Goal: Task Accomplishment & Management: Manage account settings

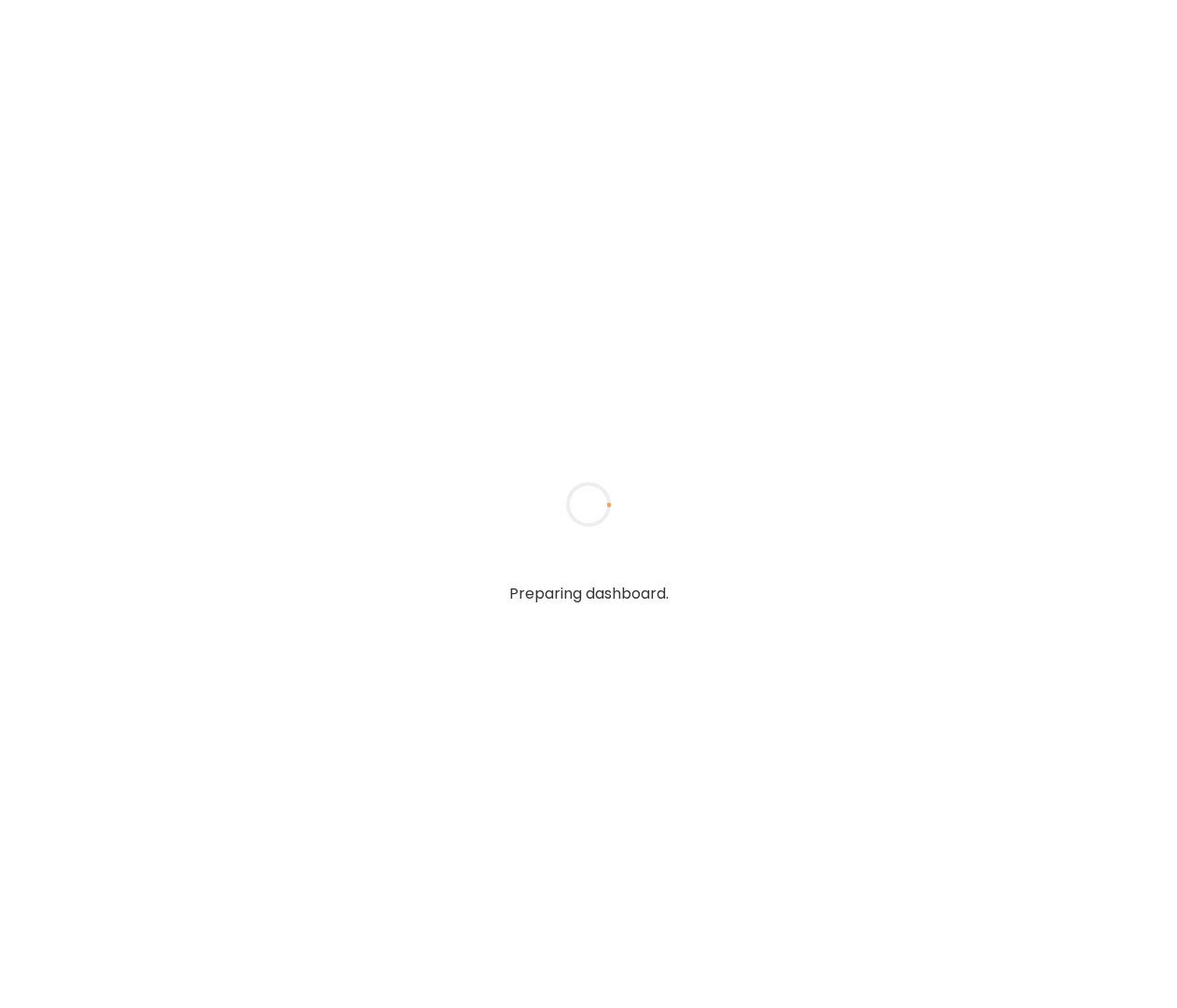
type textarea "**********"
type input "**********"
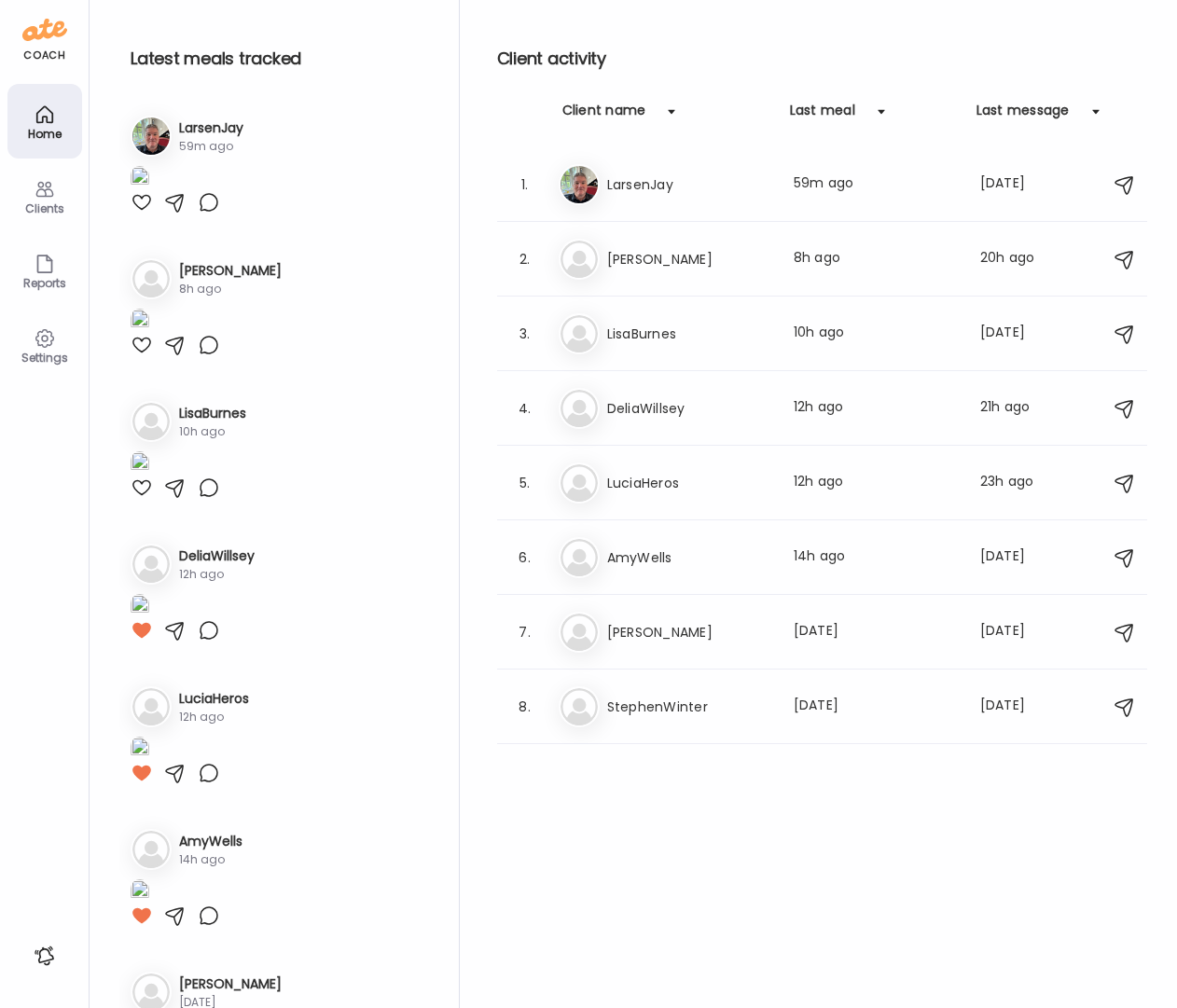
type input "**********"
click at [42, 199] on icon at bounding box center [44, 189] width 23 height 23
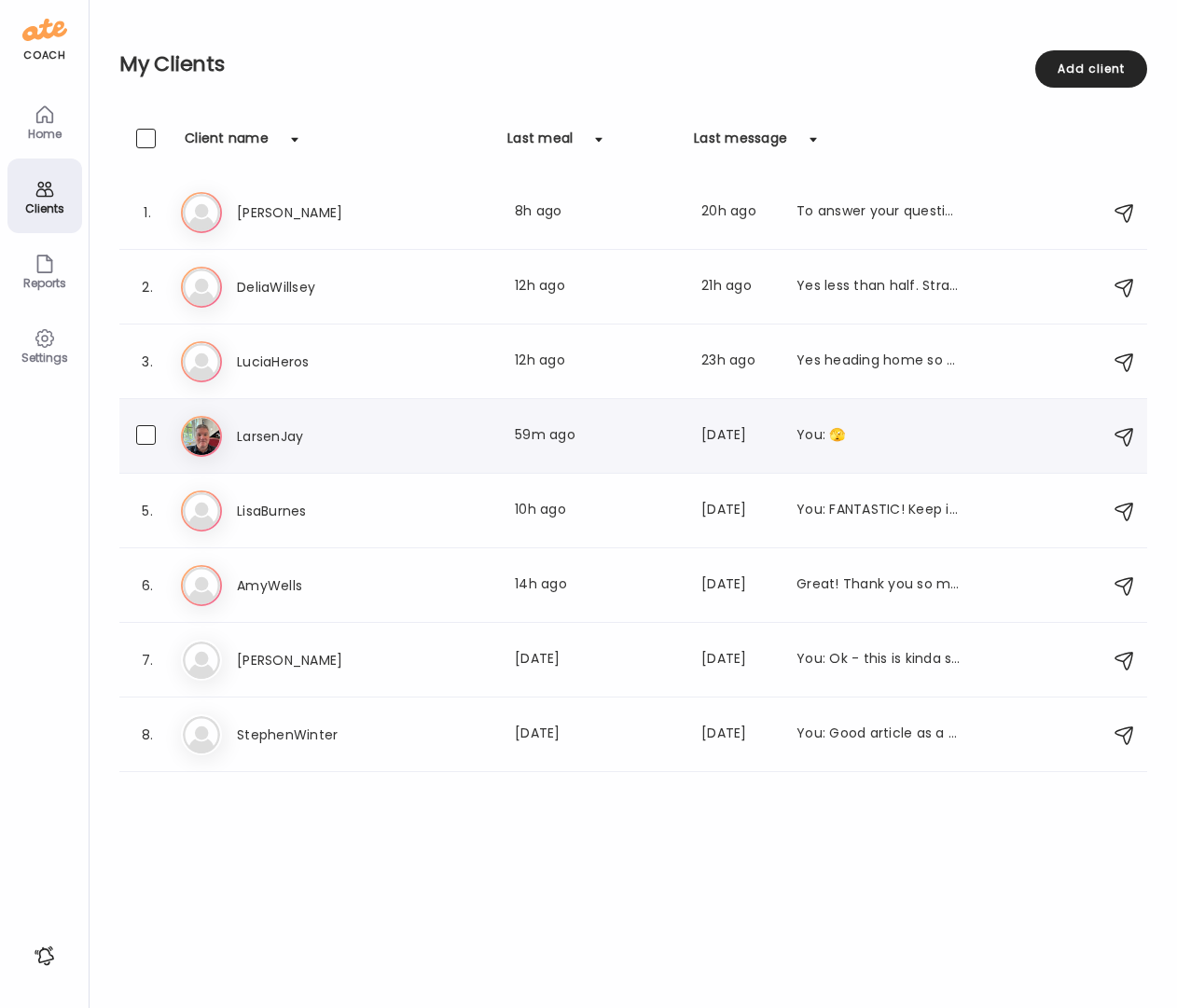
click at [259, 435] on h3 "LarsenJay" at bounding box center [319, 436] width 164 height 23
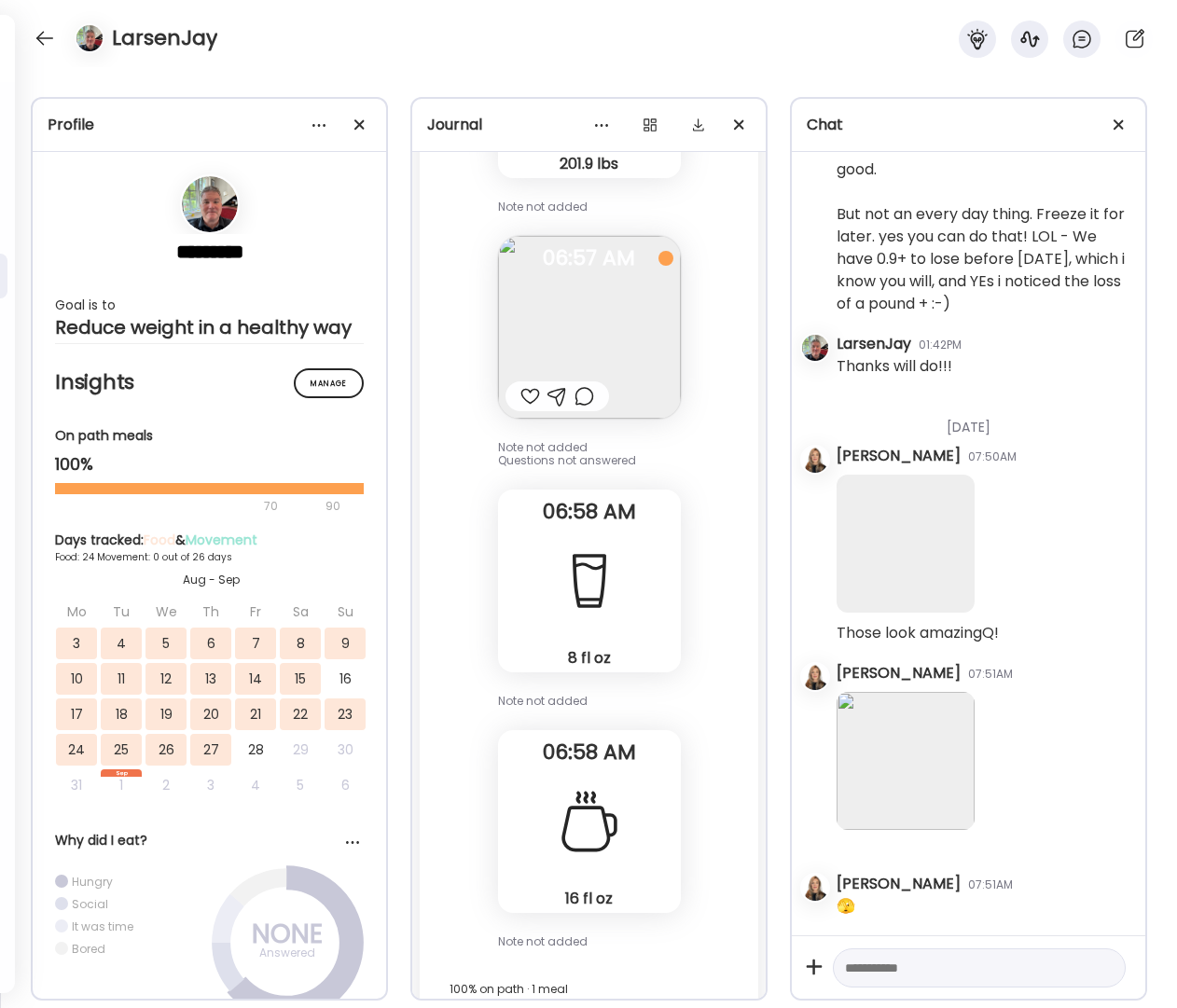
scroll to position [62900, 0]
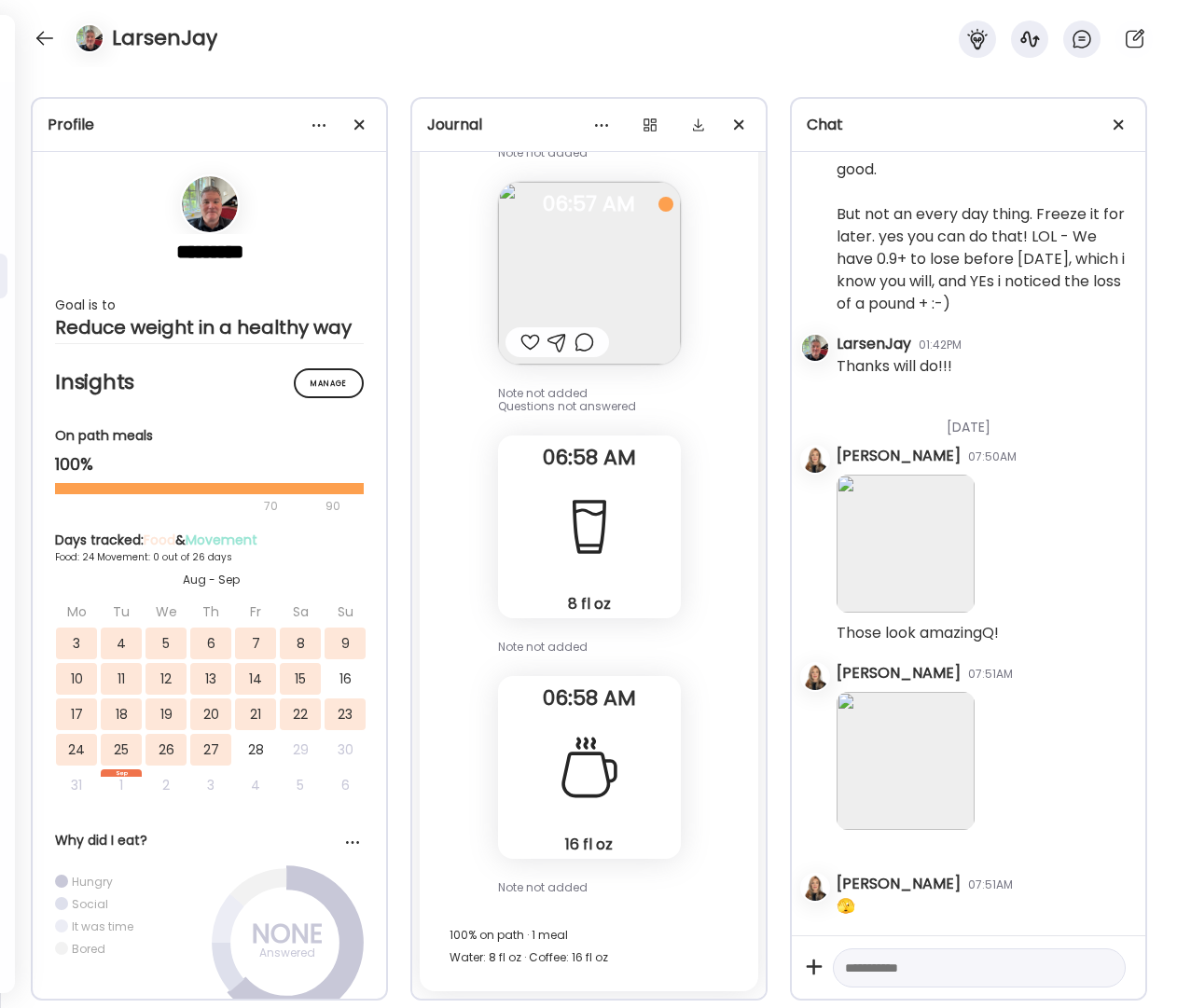
click at [363, 120] on div at bounding box center [360, 125] width 37 height 37
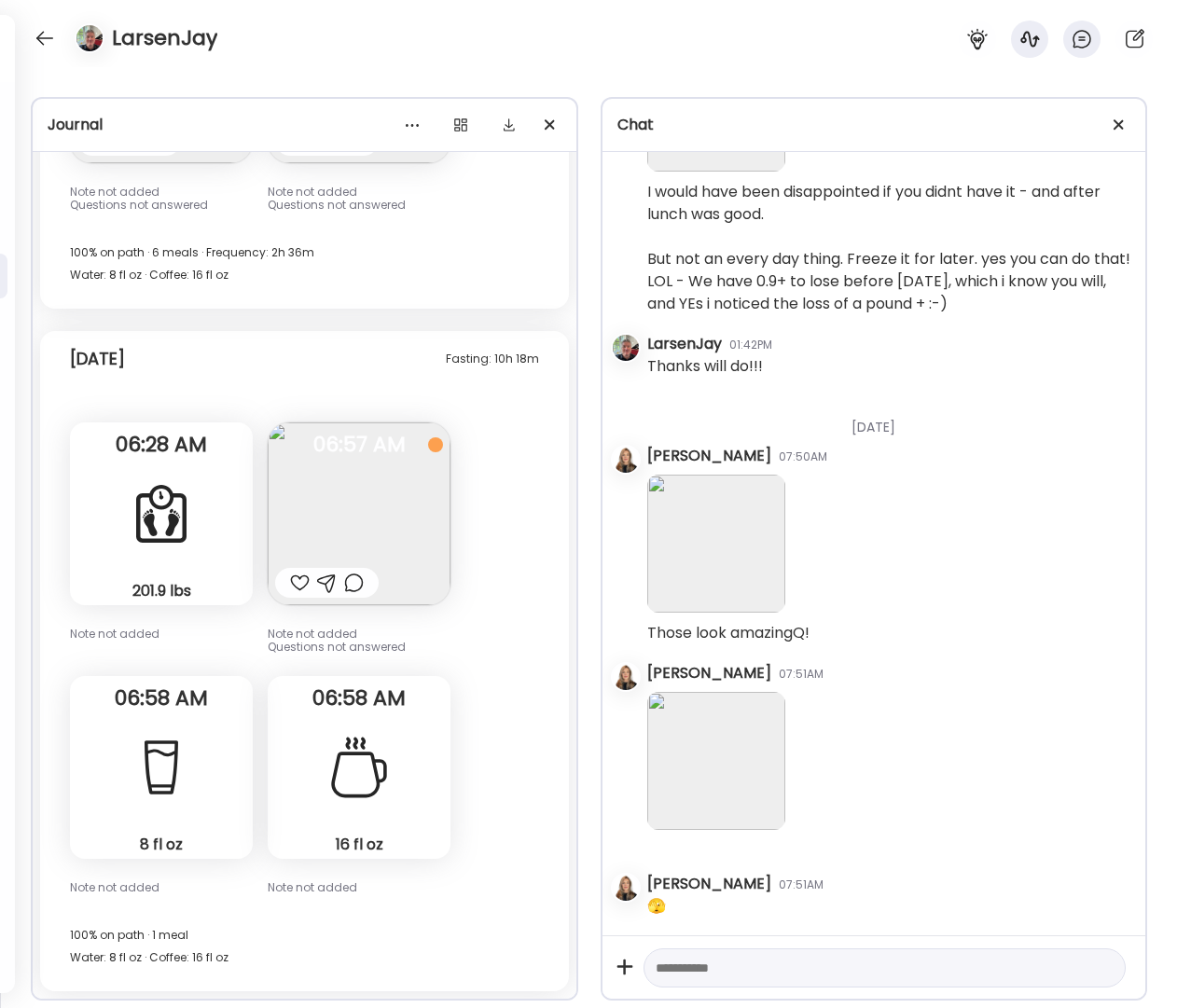
scroll to position [9760, 0]
click at [1117, 119] on div at bounding box center [1120, 125] width 37 height 37
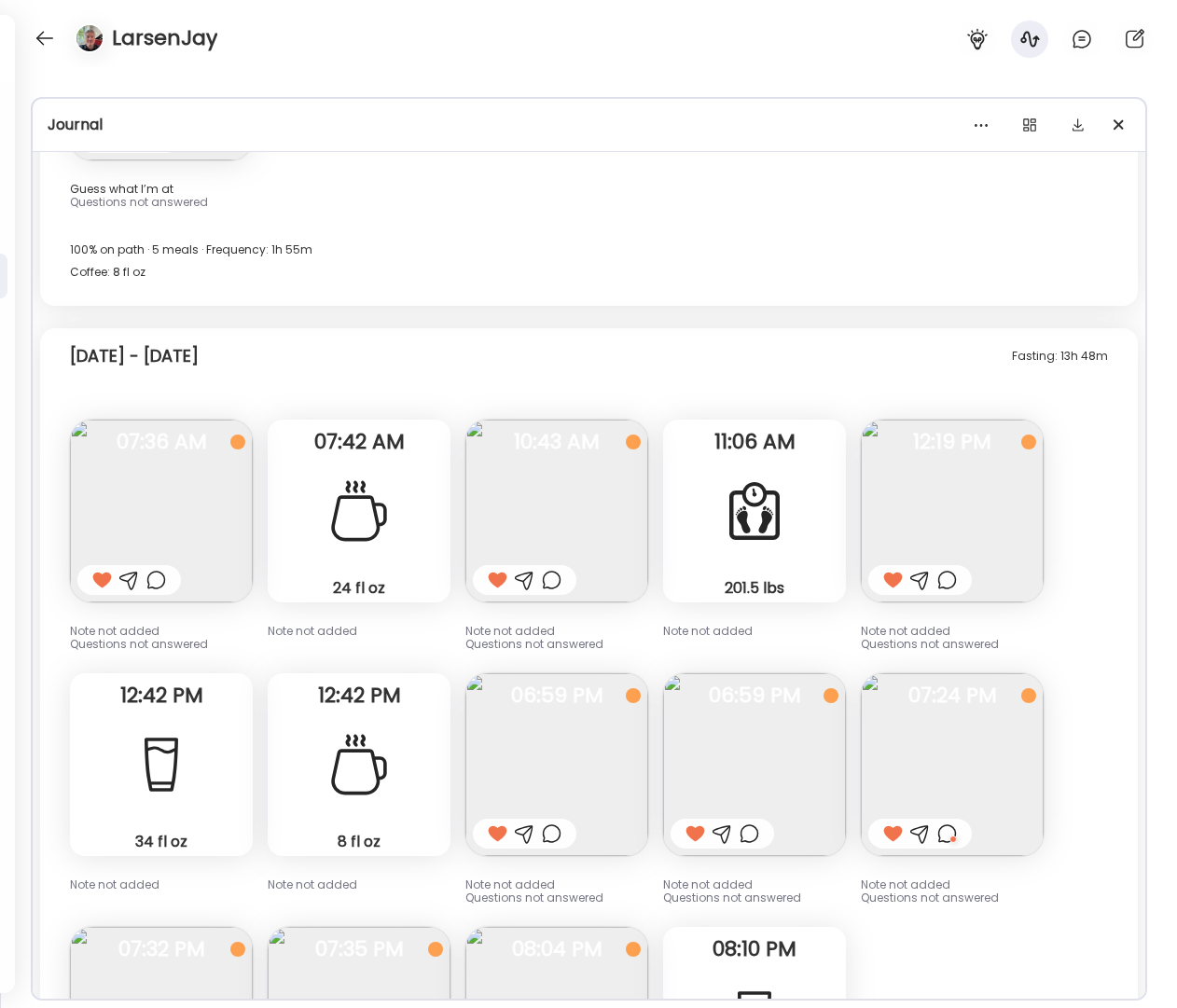
scroll to position [17303, 0]
click at [1078, 125] on div at bounding box center [1078, 125] width 37 height 37
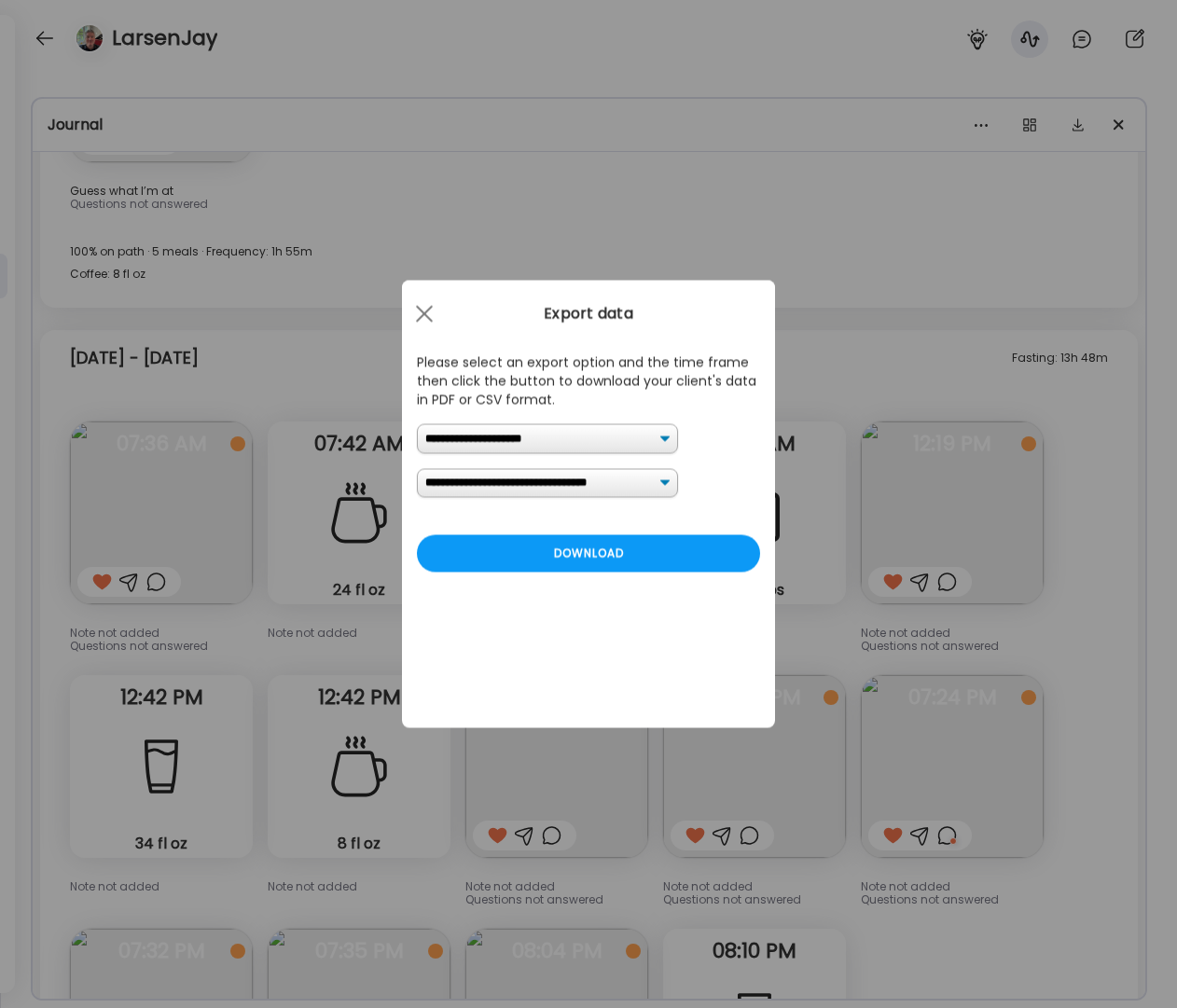
click at [650, 481] on select "**********" at bounding box center [548, 483] width 261 height 30
select select "*"
click at [417, 468] on select "**********" at bounding box center [548, 483] width 261 height 30
click at [630, 550] on div "Download" at bounding box center [589, 554] width 343 height 37
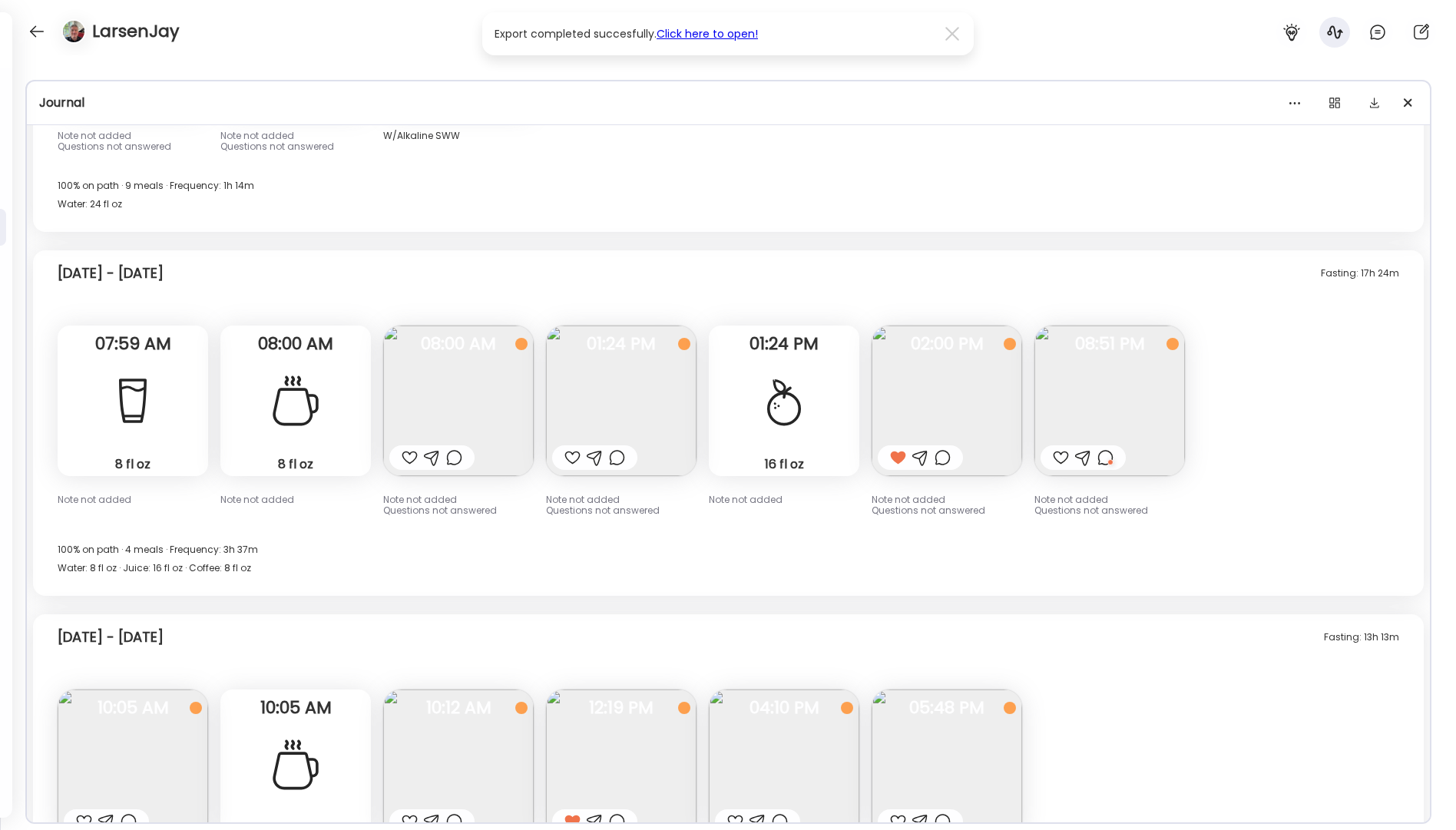
scroll to position [10011, 0]
click at [648, 392] on img at bounding box center [620, 401] width 150 height 150
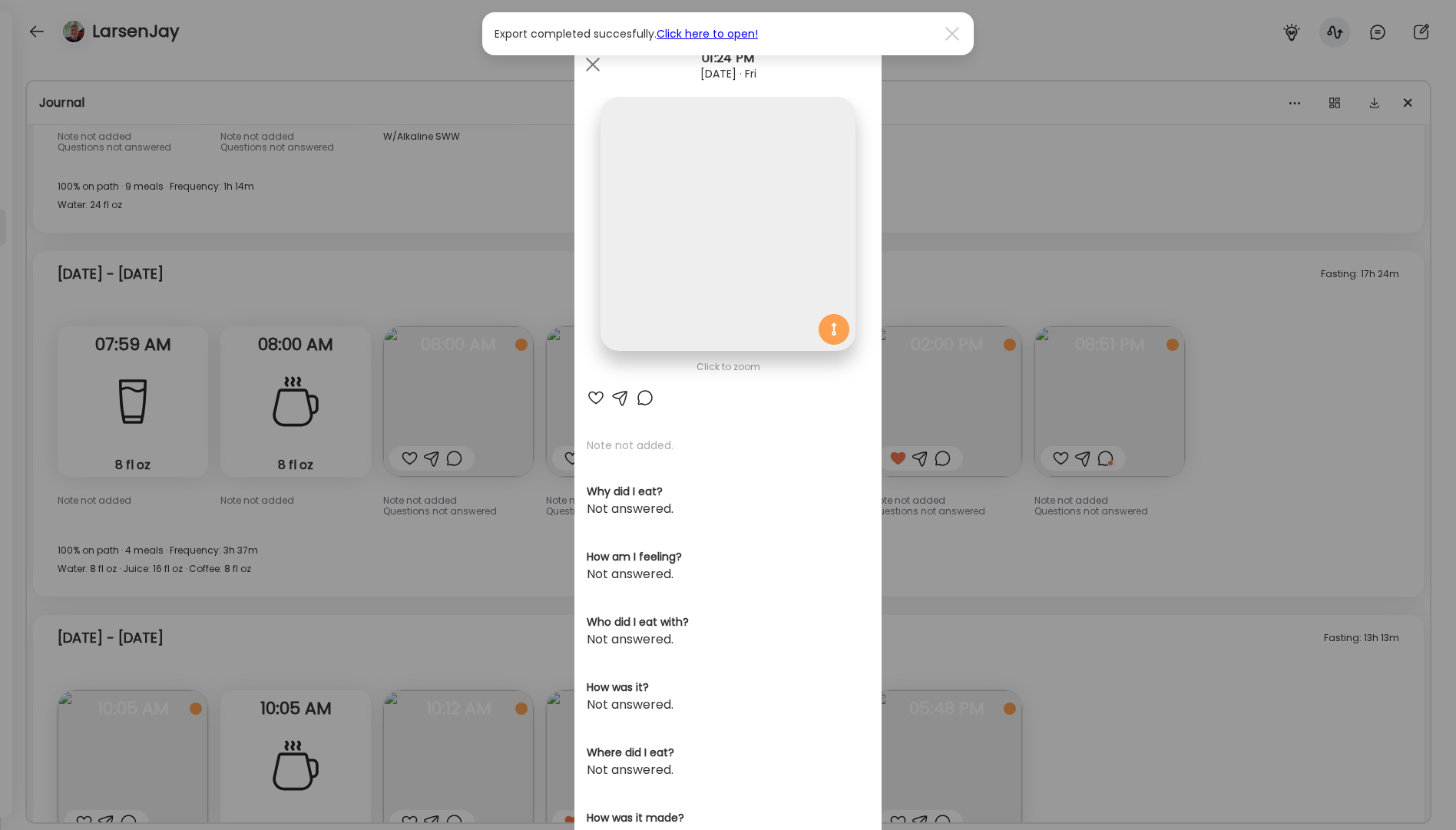
click at [648, 392] on div "Click to zoom AteMate AI Note not added. Why did I eat? Not answered. How am I …" at bounding box center [728, 488] width 307 height 904
click at [683, 227] on img at bounding box center [727, 221] width 254 height 254
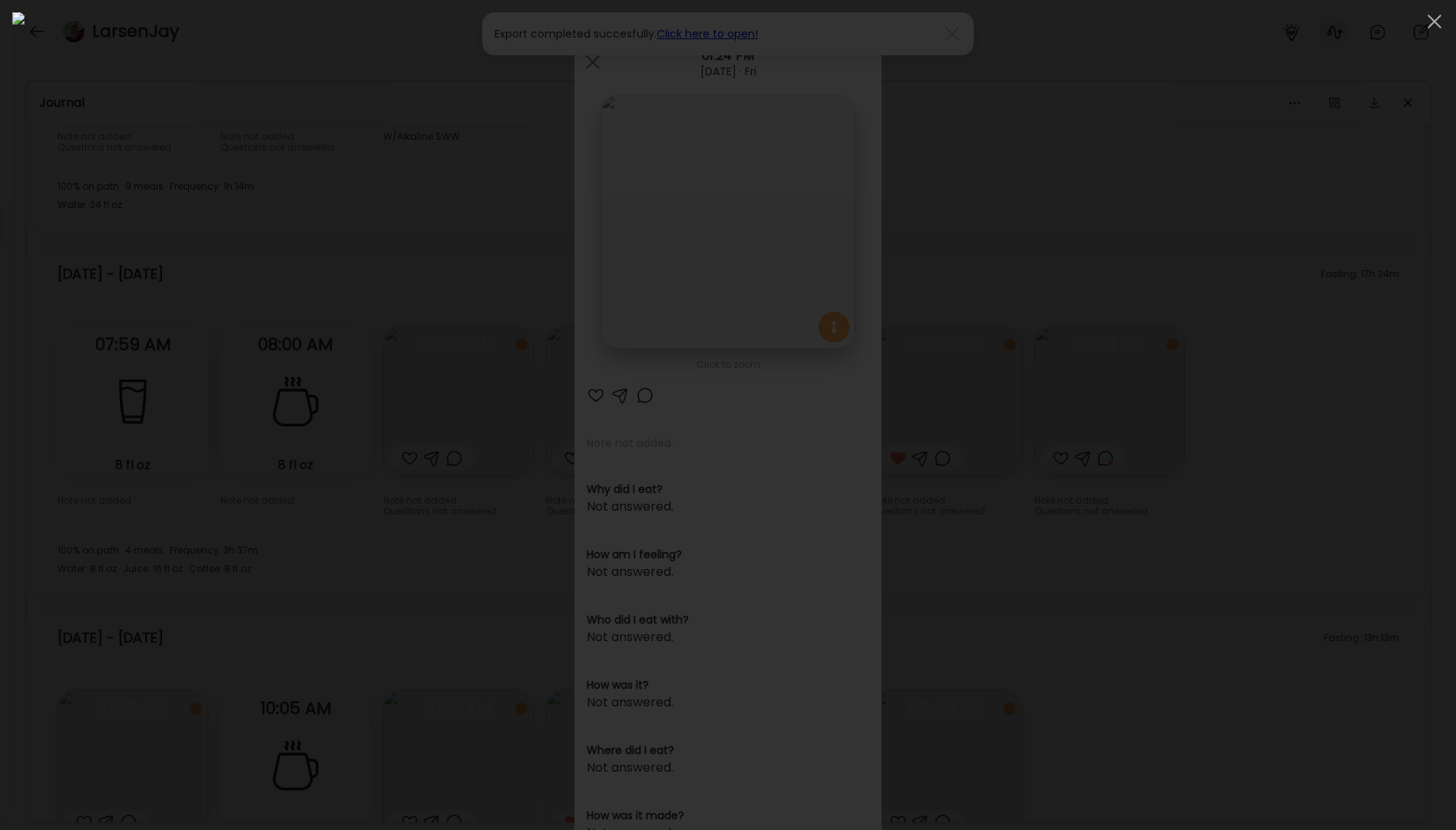
scroll to position [0, 0]
click at [683, 227] on img at bounding box center [728, 415] width 1432 height 806
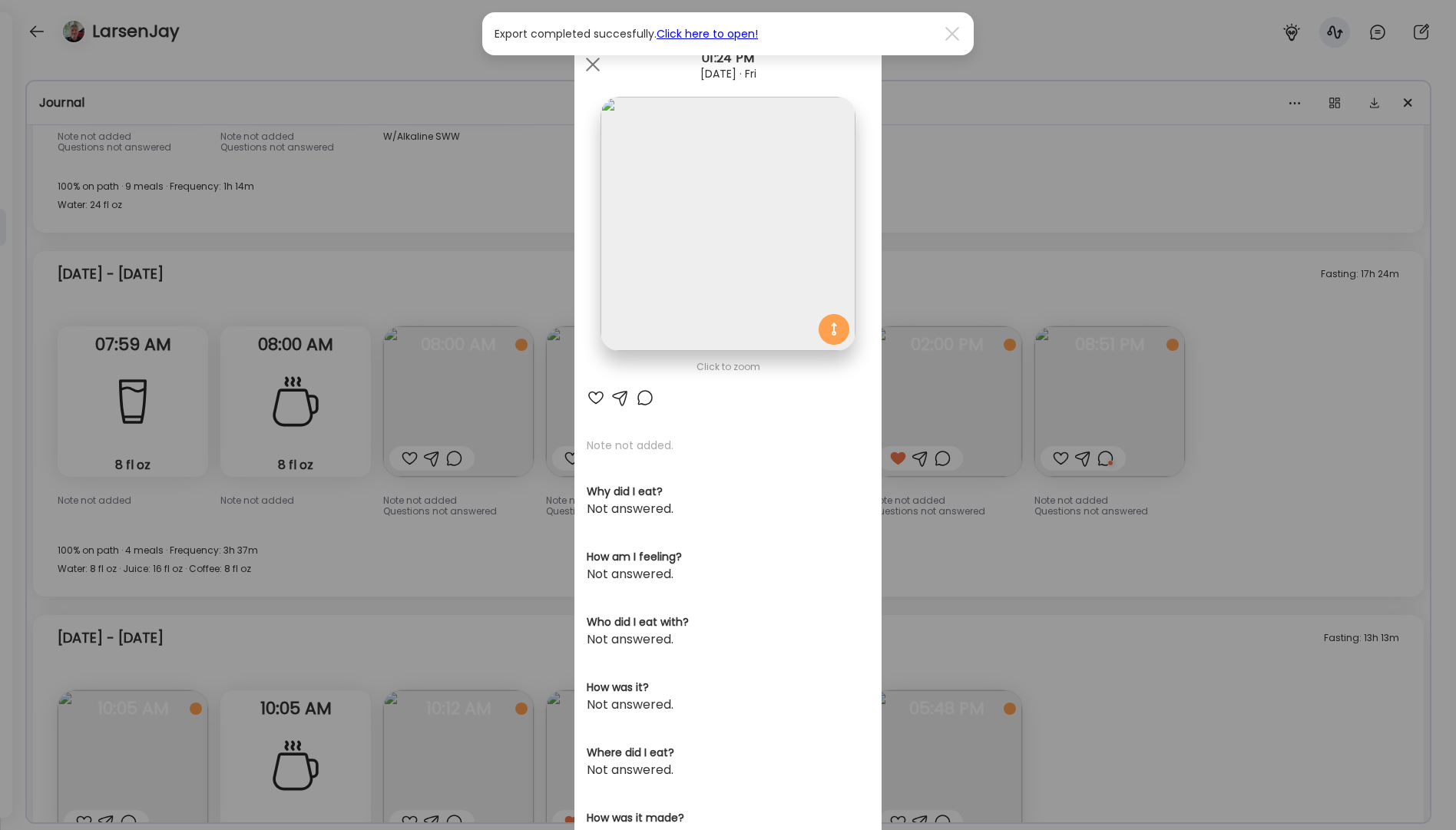
click at [683, 227] on img at bounding box center [727, 223] width 254 height 254
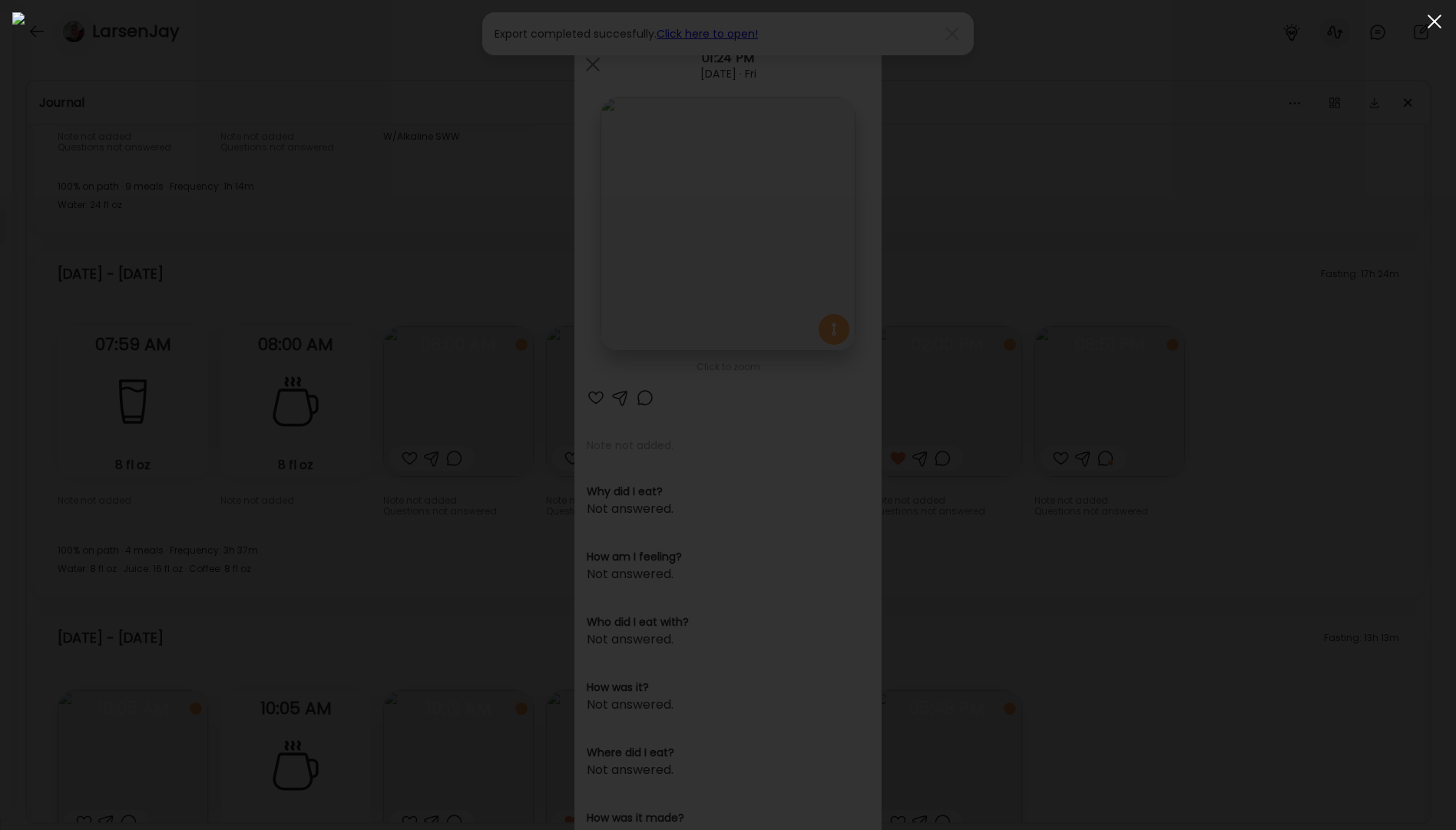
click at [968, 23] on span at bounding box center [1434, 21] width 14 height 14
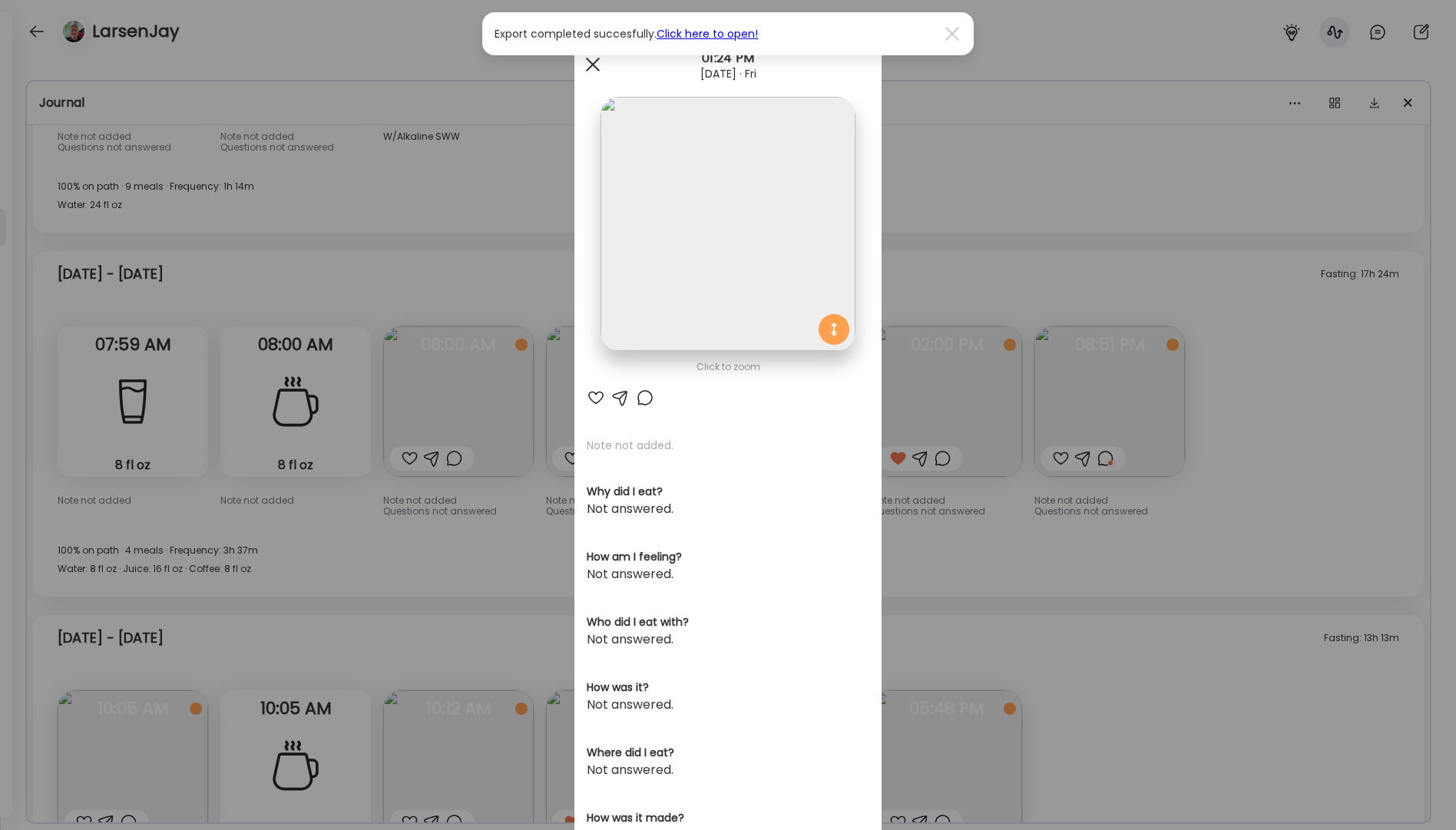
click at [585, 60] on span at bounding box center [592, 64] width 14 height 14
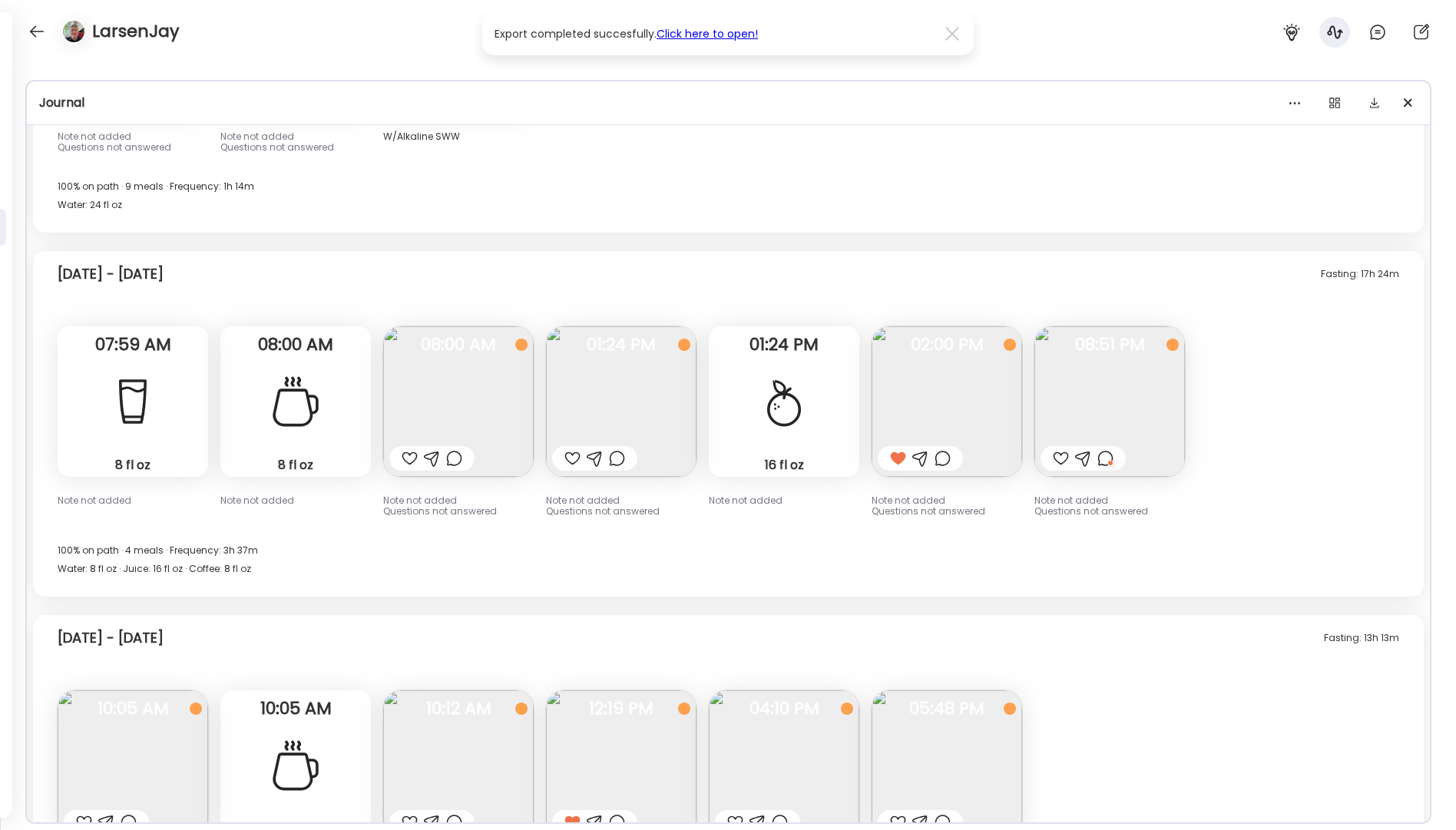
click at [968, 464] on div at bounding box center [1105, 458] width 16 height 19
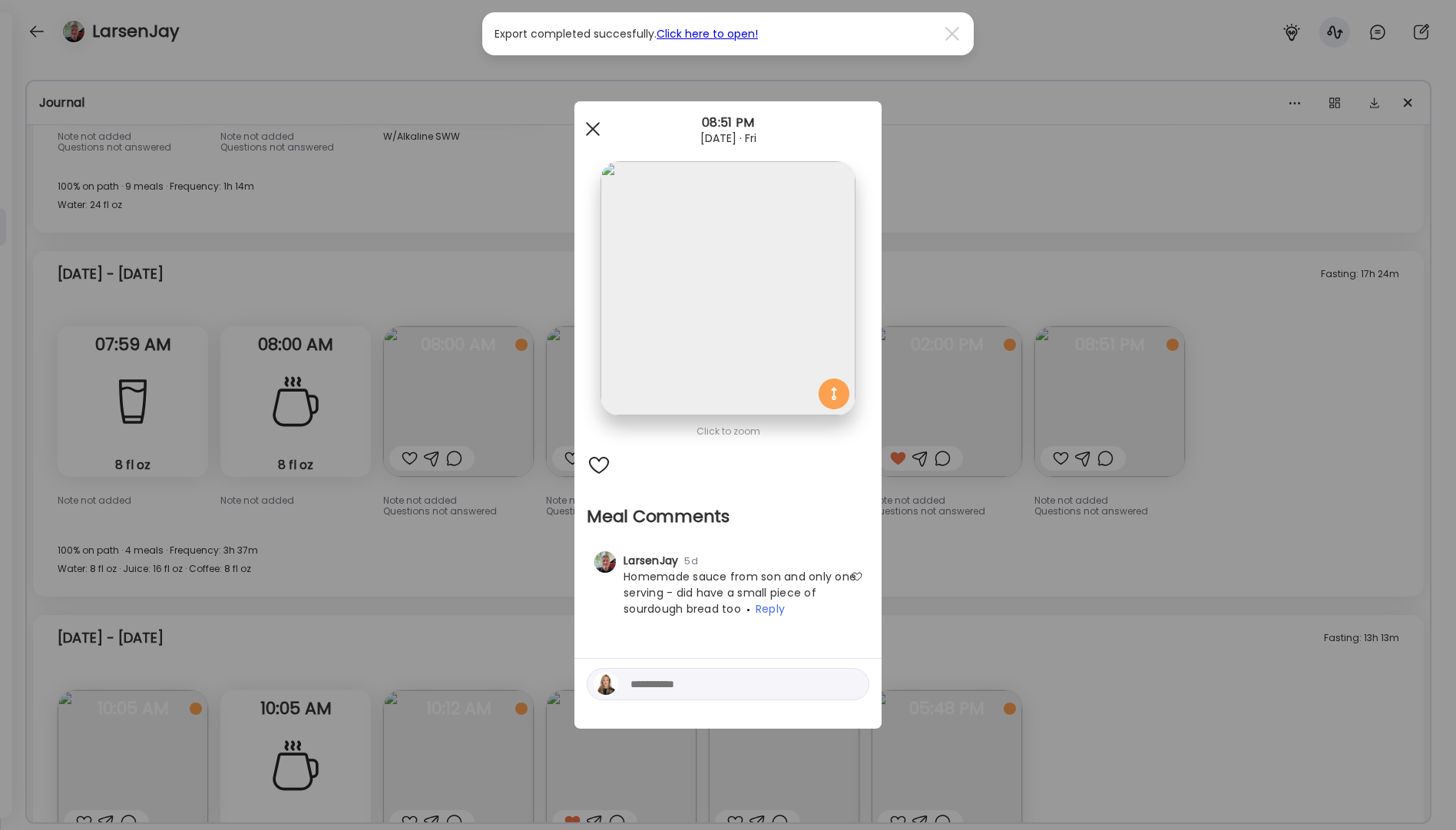
click at [594, 132] on div at bounding box center [593, 129] width 31 height 31
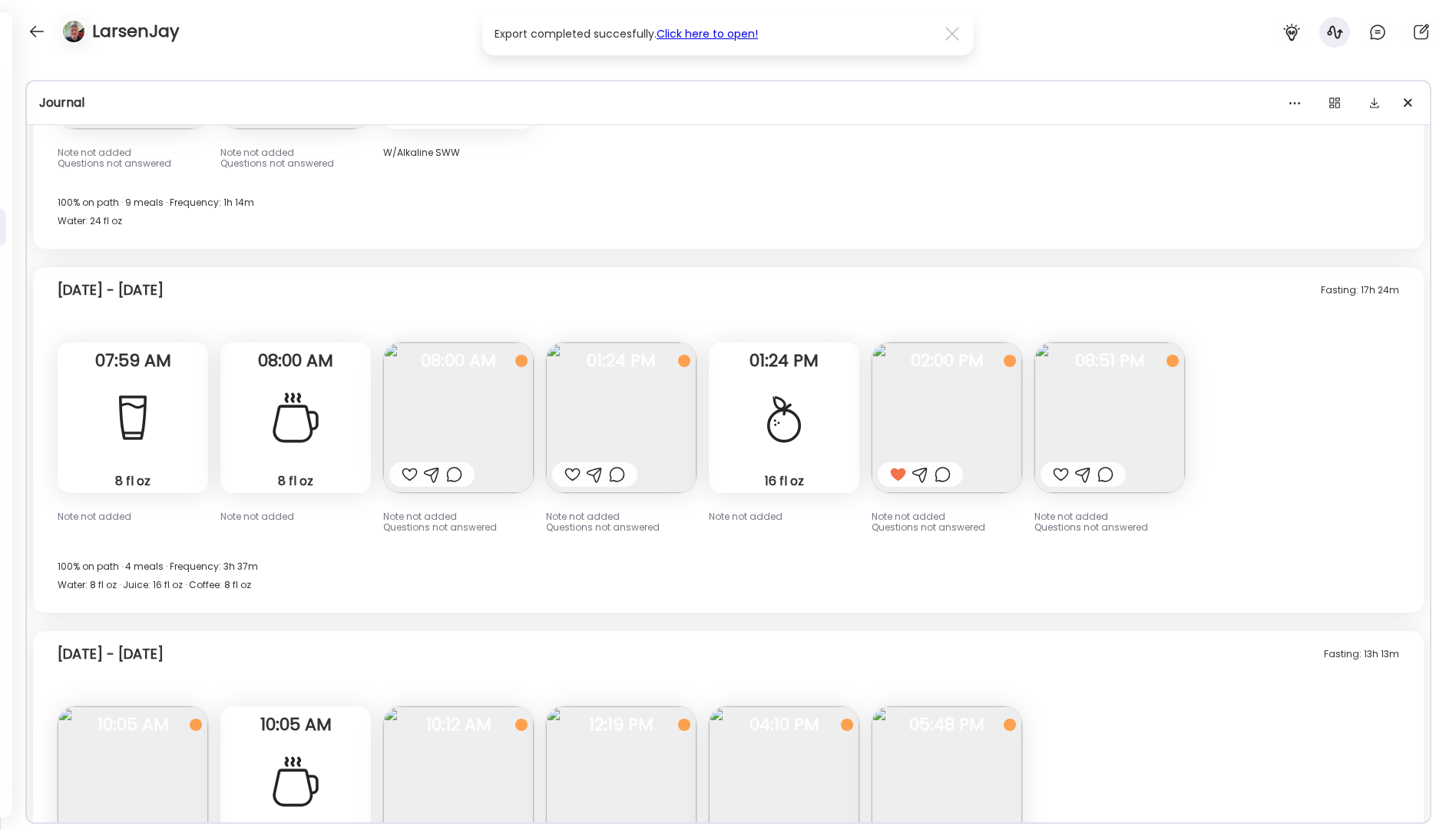
scroll to position [9993, 0]
click at [968, 481] on div at bounding box center [1105, 476] width 16 height 19
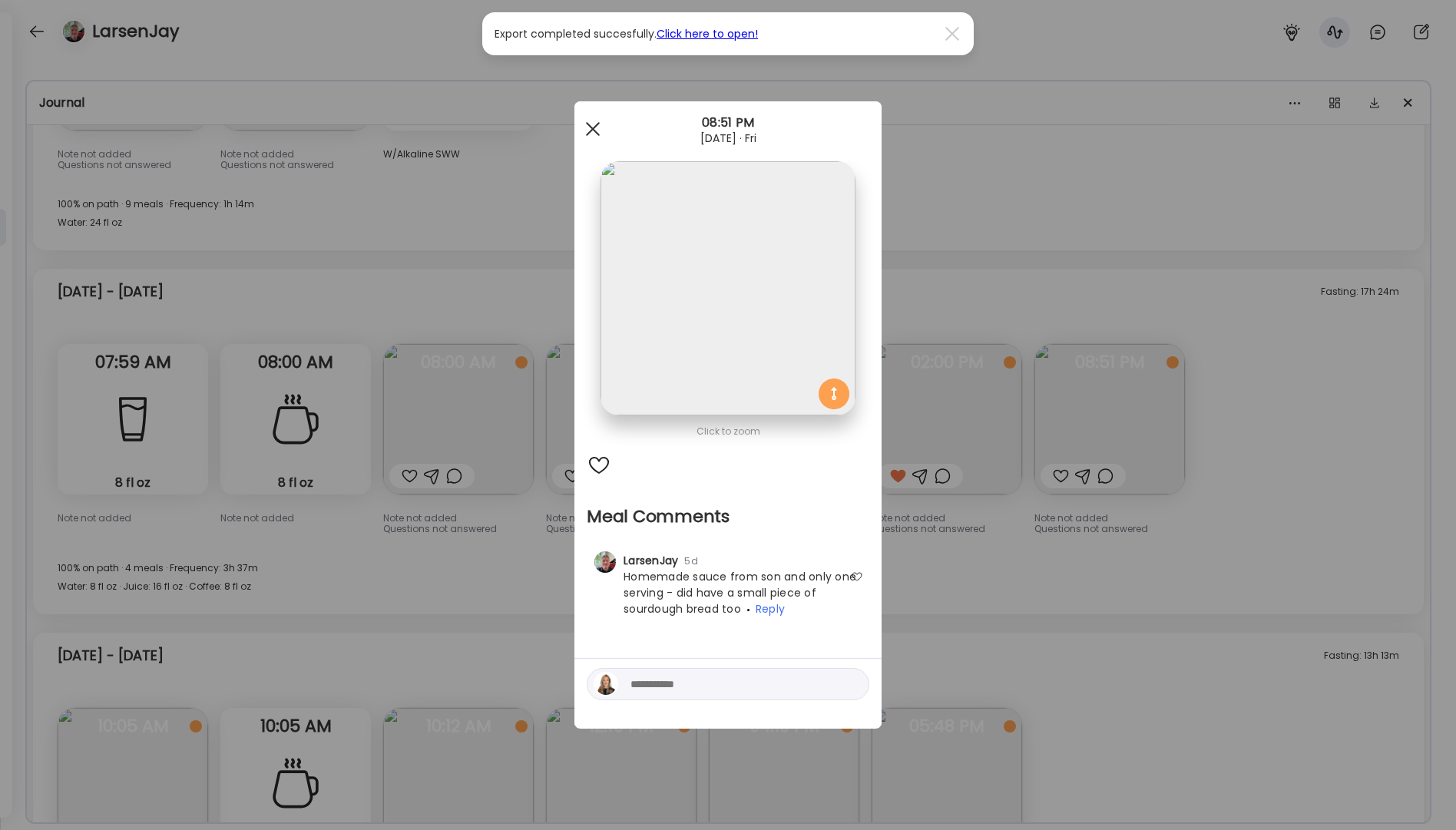
click at [596, 125] on span at bounding box center [592, 128] width 14 height 14
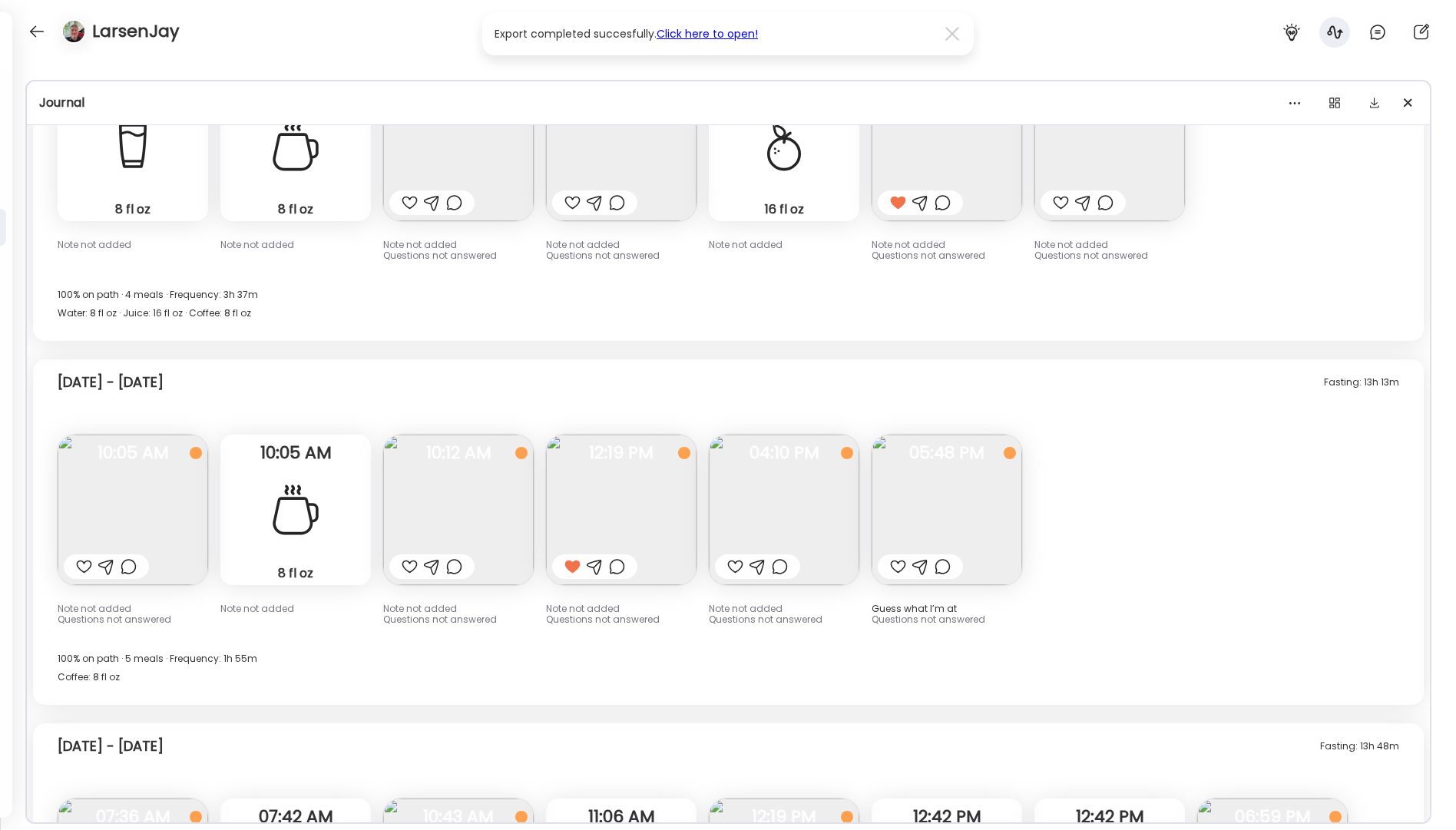
scroll to position [10297, 0]
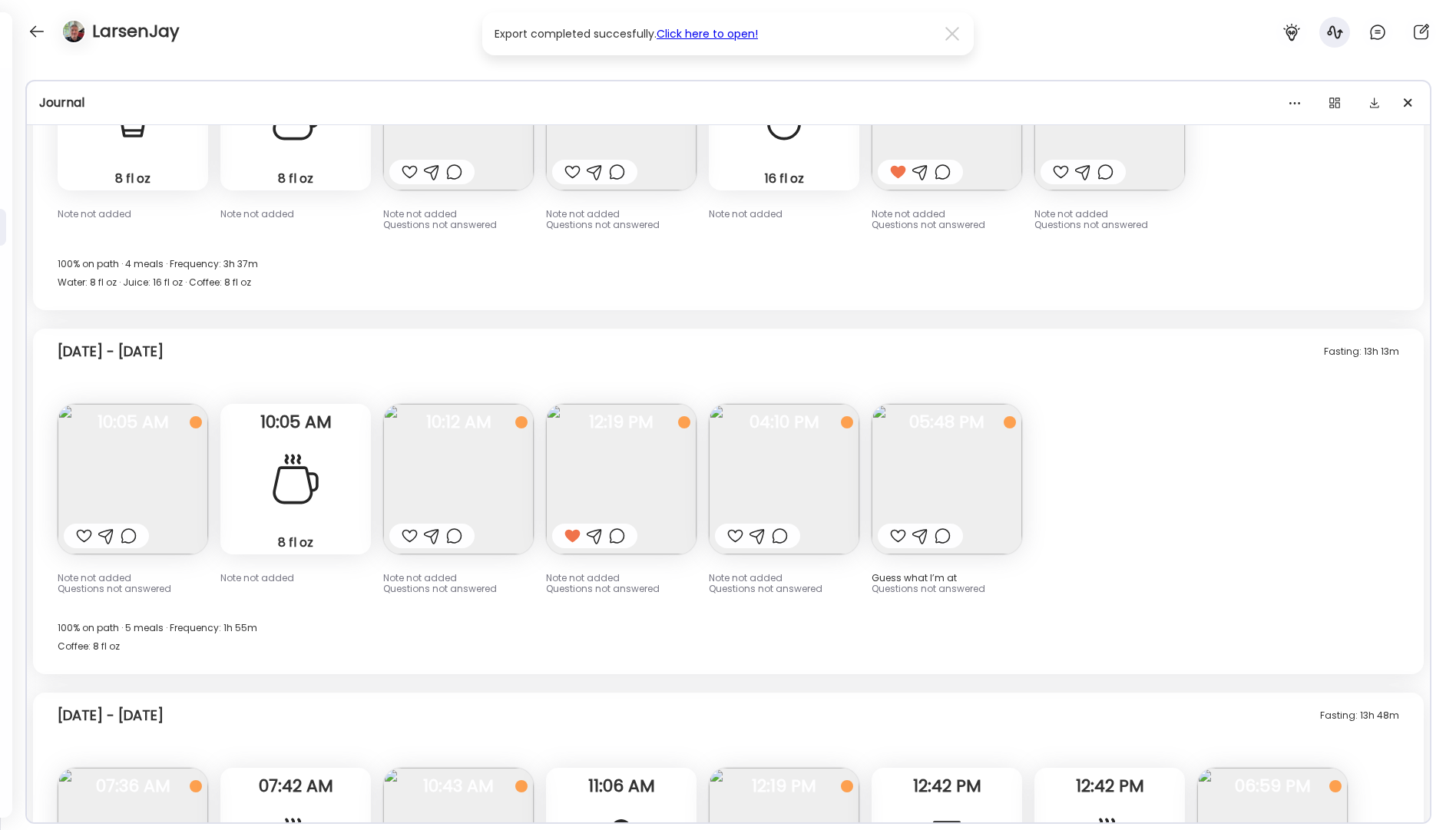
click at [771, 494] on img at bounding box center [784, 478] width 150 height 150
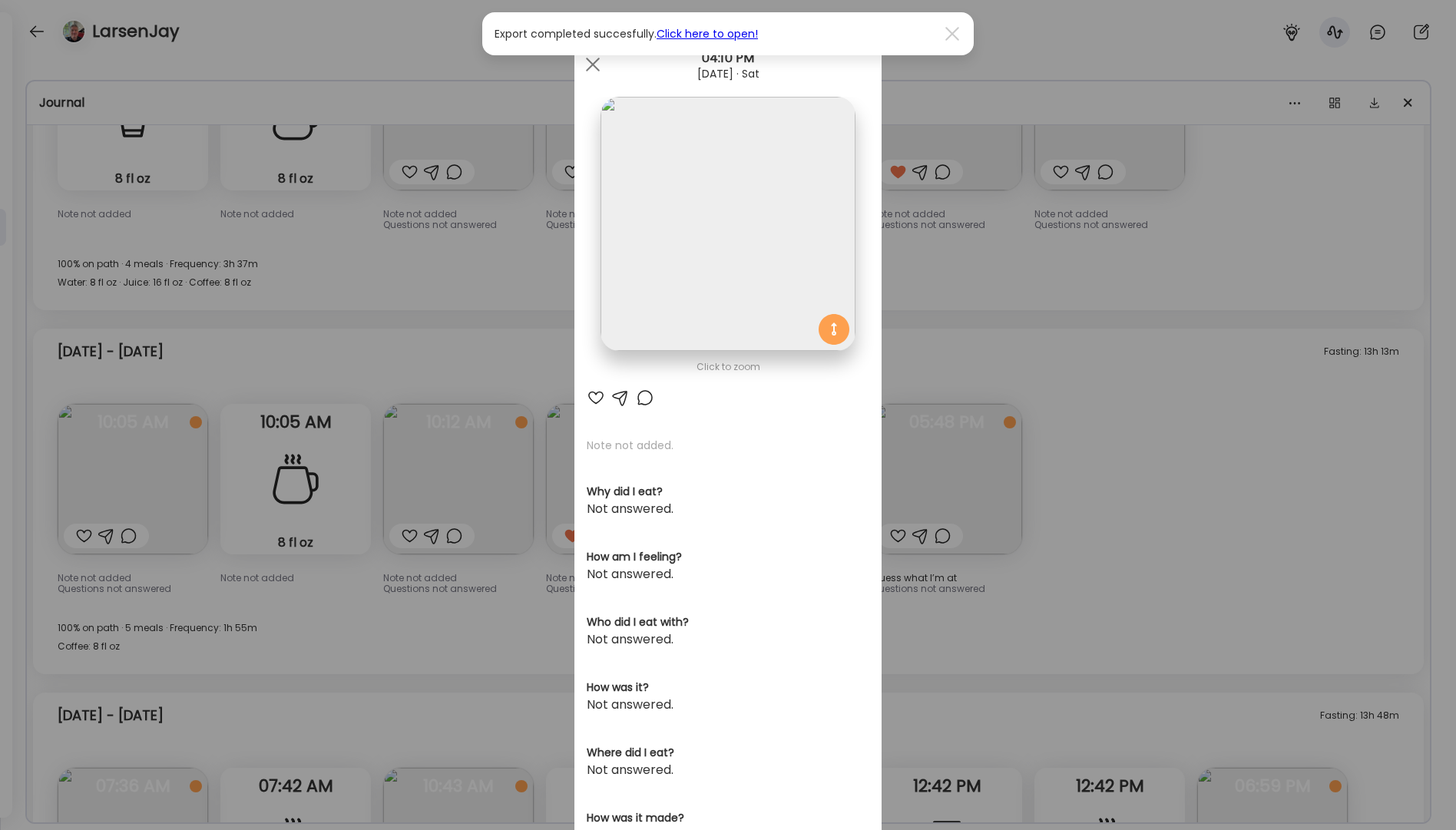
click at [589, 61] on div at bounding box center [593, 65] width 31 height 31
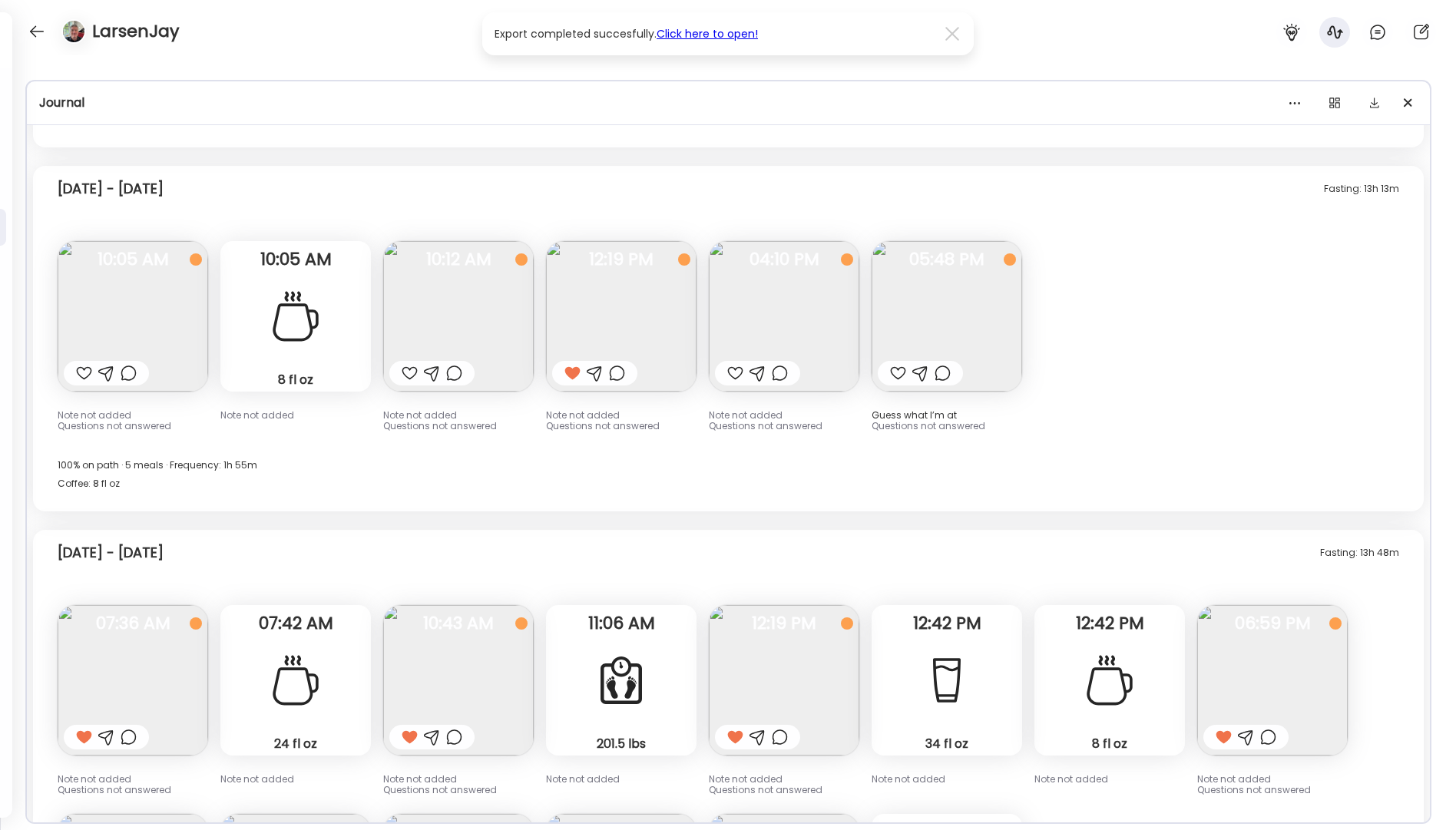
scroll to position [10461, 0]
click at [968, 309] on img at bounding box center [946, 319] width 150 height 150
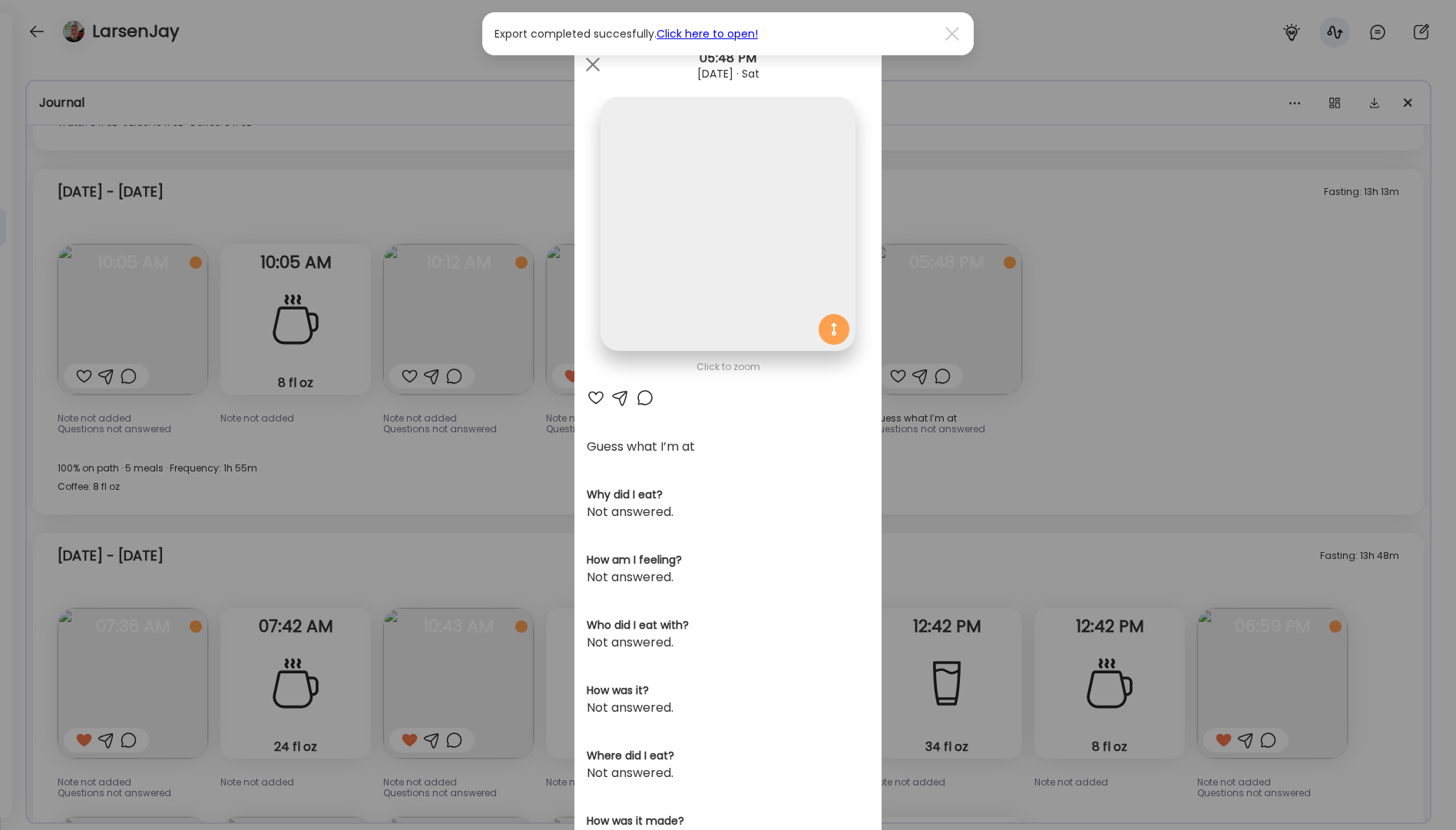
scroll to position [10456, 0]
click at [968, 309] on div "Ate Coach Dashboard Wahoo! It’s official Take a moment to set up your Coach Pro…" at bounding box center [728, 415] width 1456 height 830
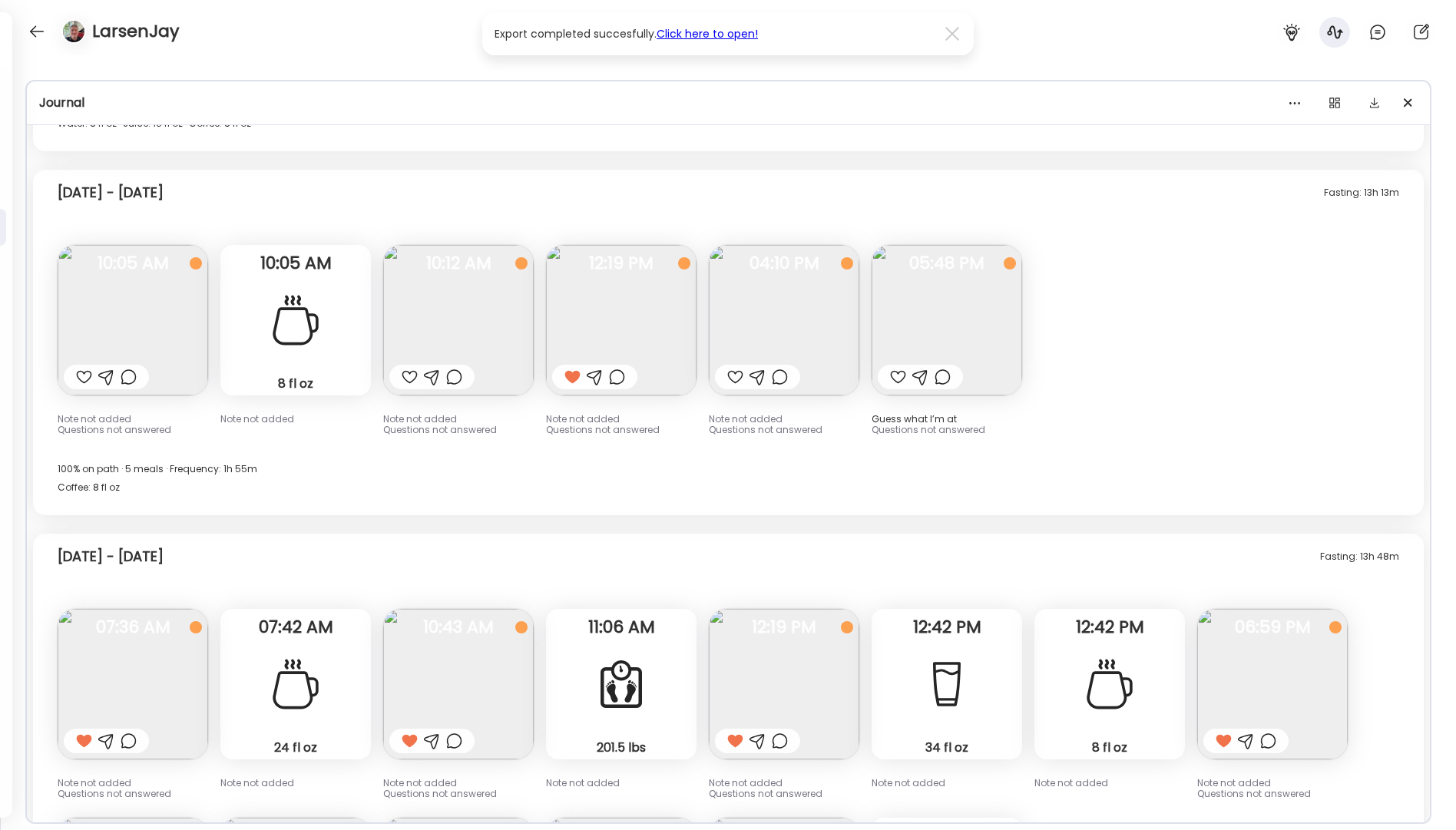
click at [968, 309] on img at bounding box center [946, 320] width 150 height 150
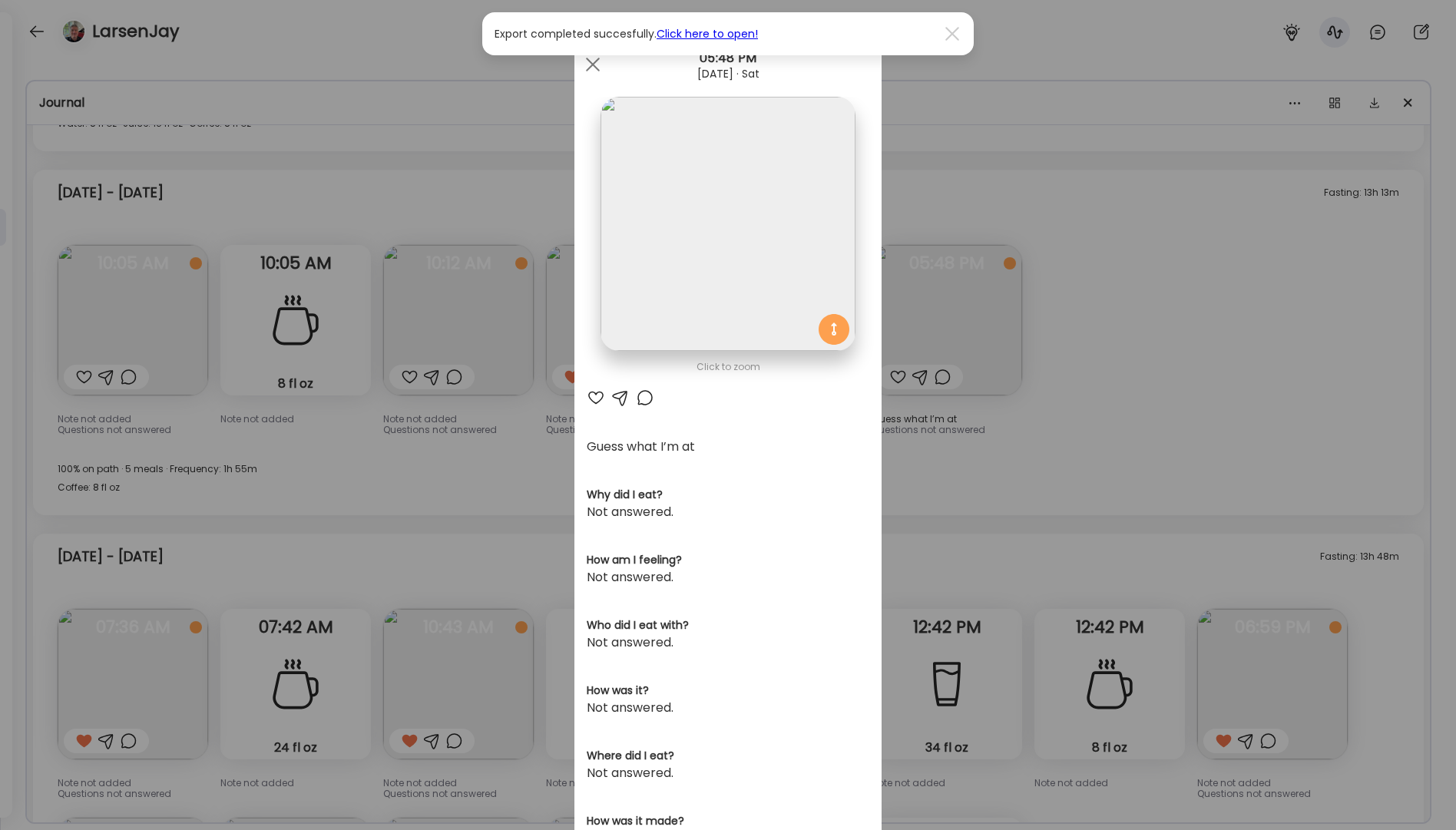
scroll to position [7, 0]
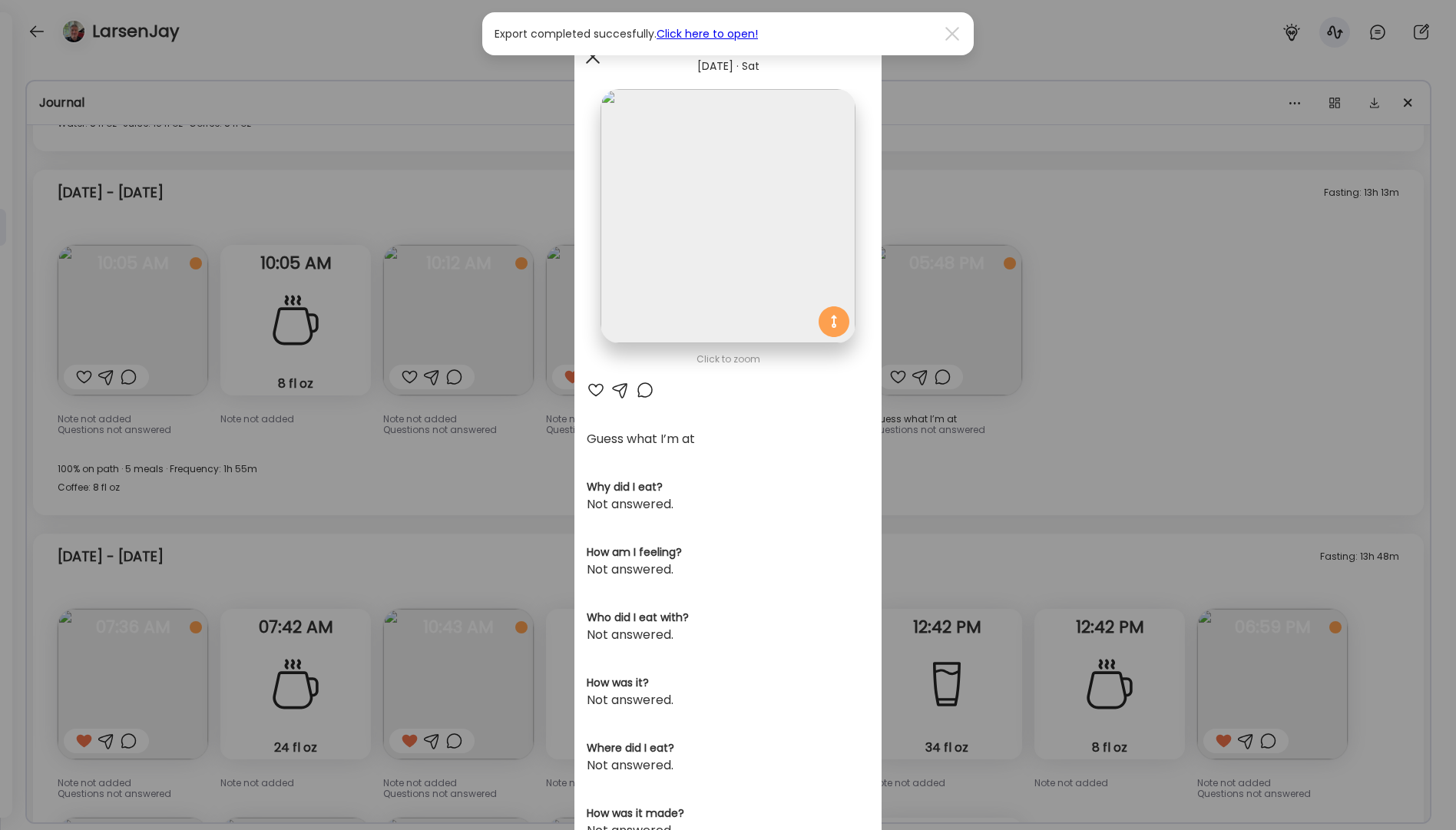
click at [590, 60] on span at bounding box center [592, 56] width 14 height 14
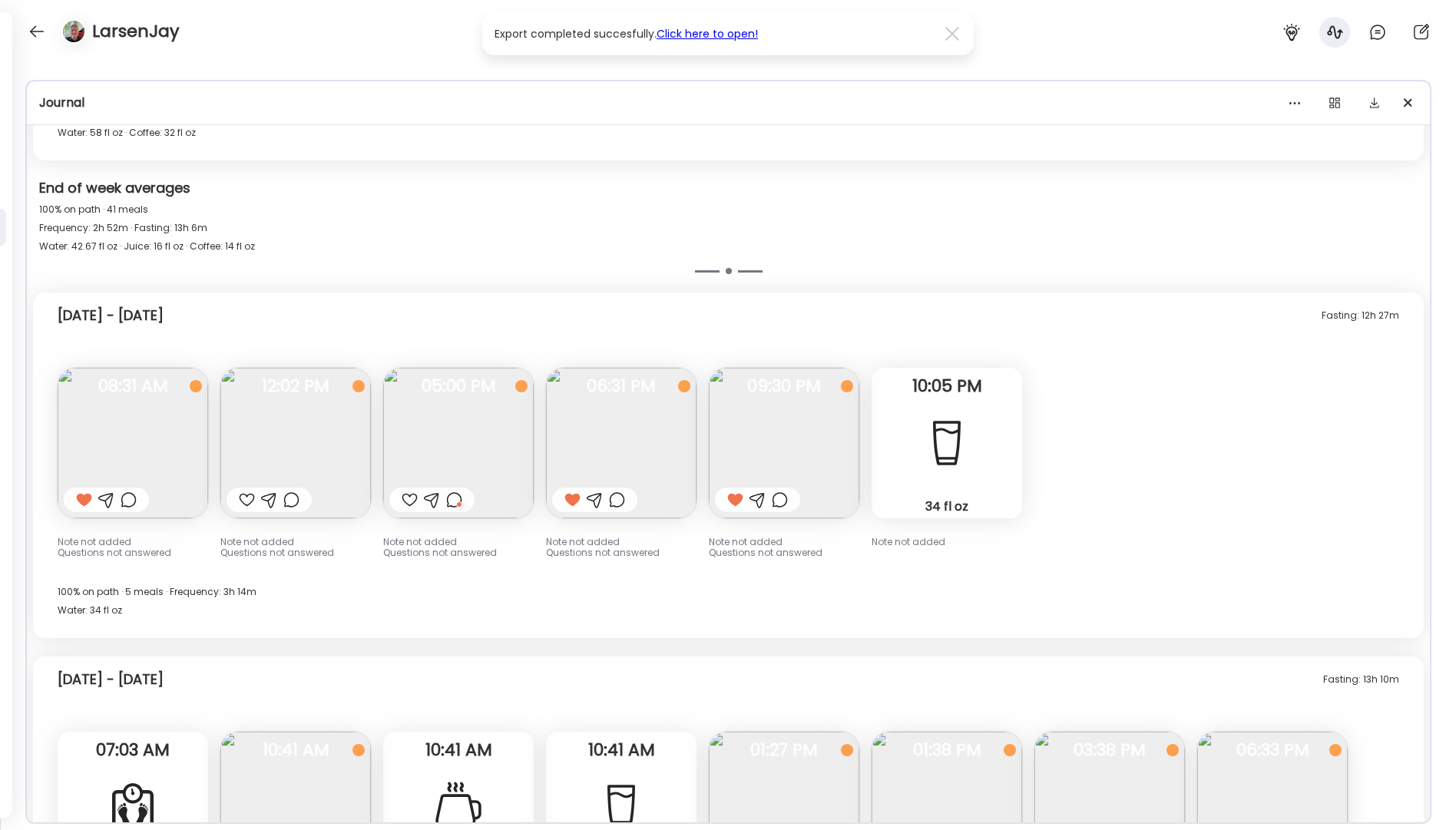
scroll to position [11396, 0]
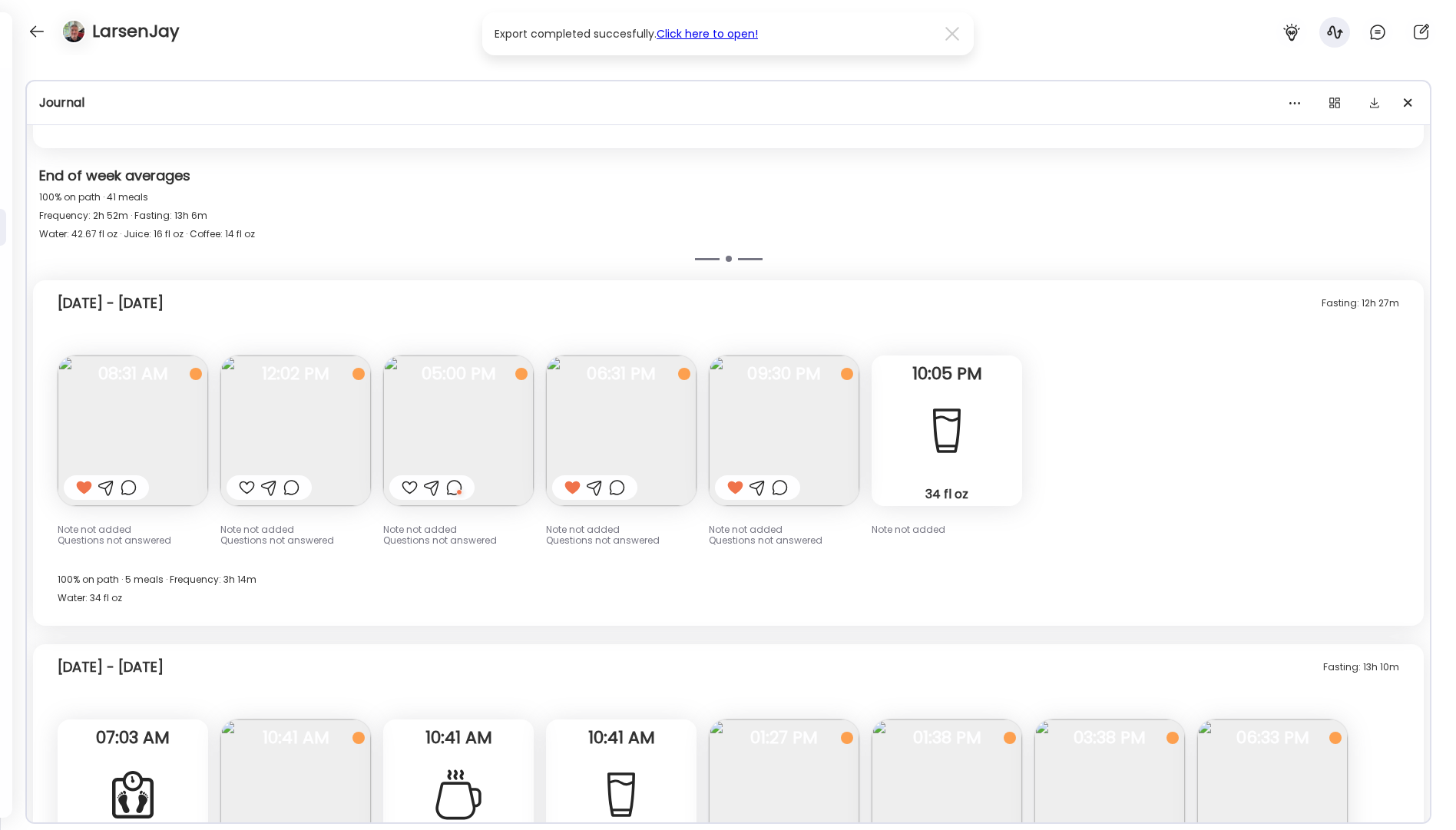
click at [677, 433] on img at bounding box center [620, 430] width 150 height 150
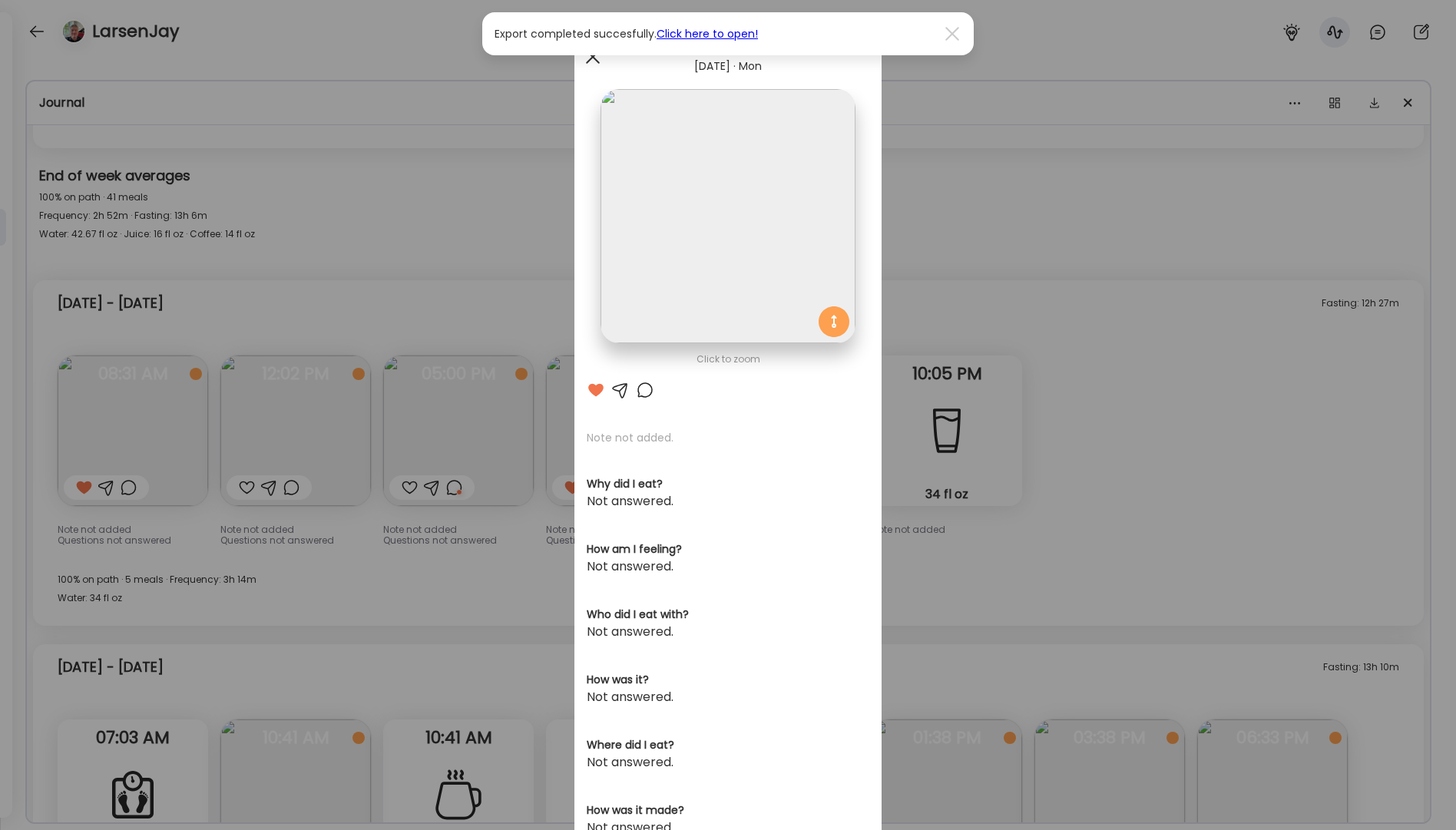
click at [586, 62] on div at bounding box center [593, 57] width 31 height 31
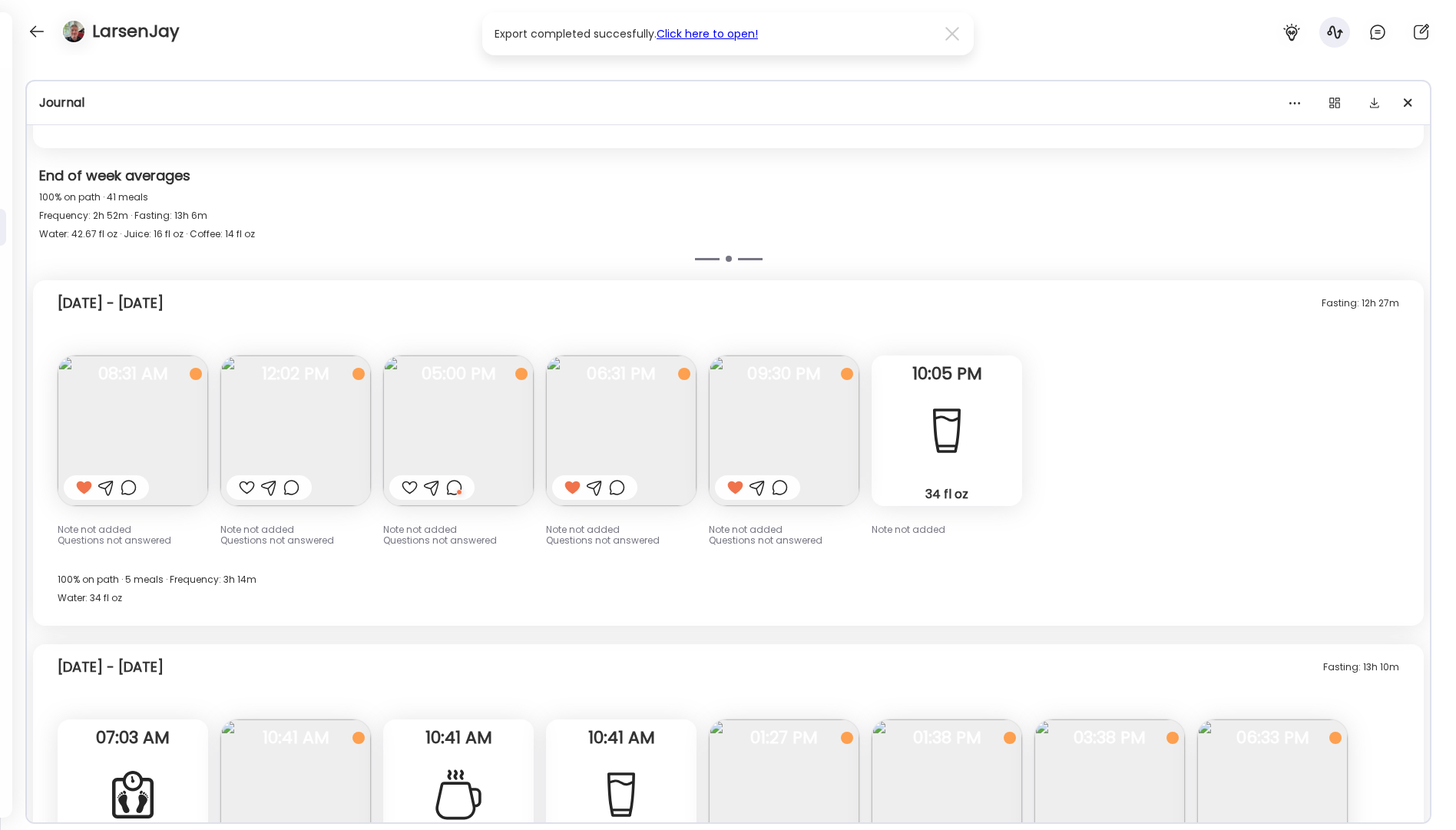
click at [797, 440] on img at bounding box center [784, 430] width 150 height 150
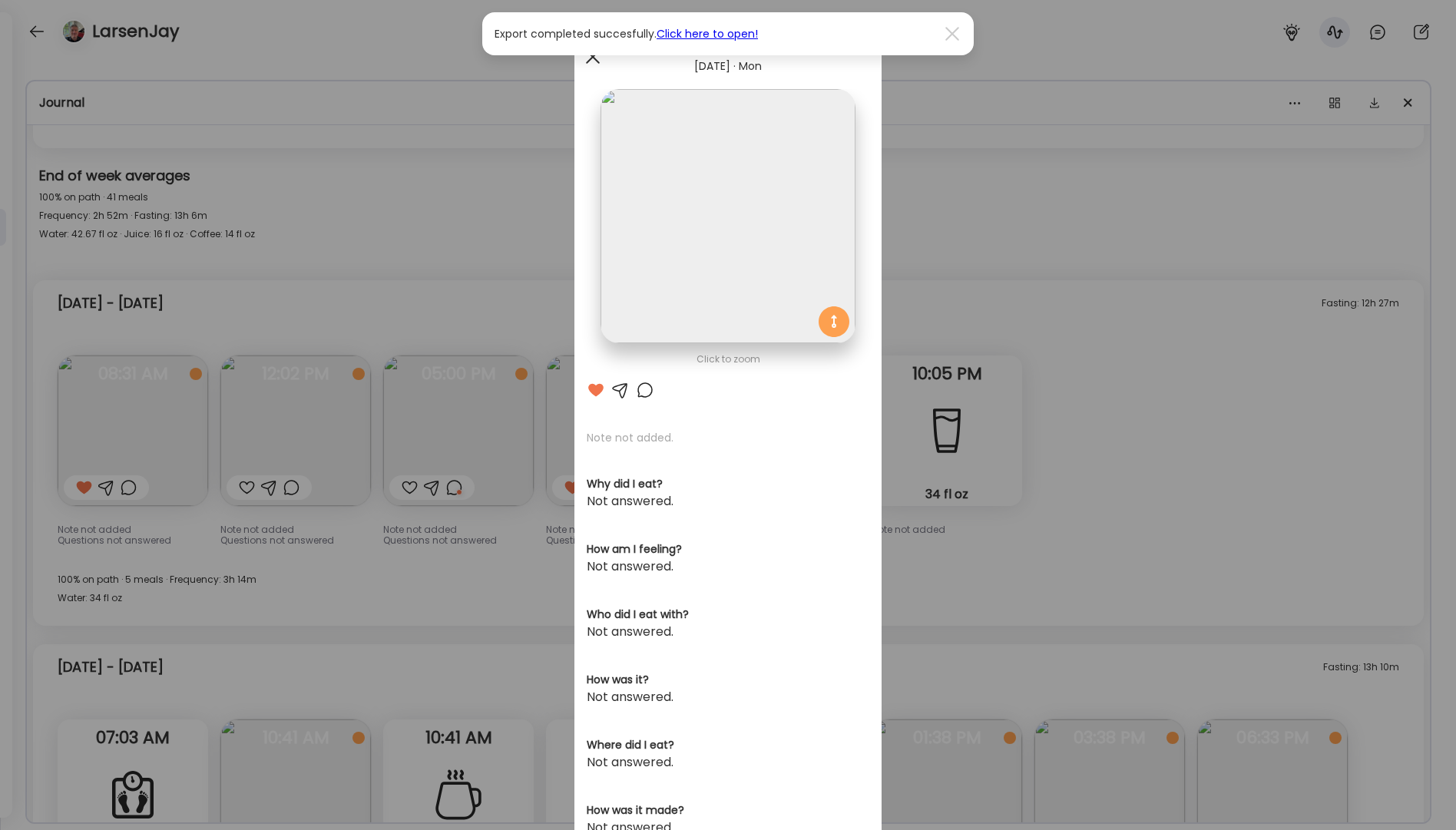
click at [590, 62] on div at bounding box center [593, 57] width 31 height 31
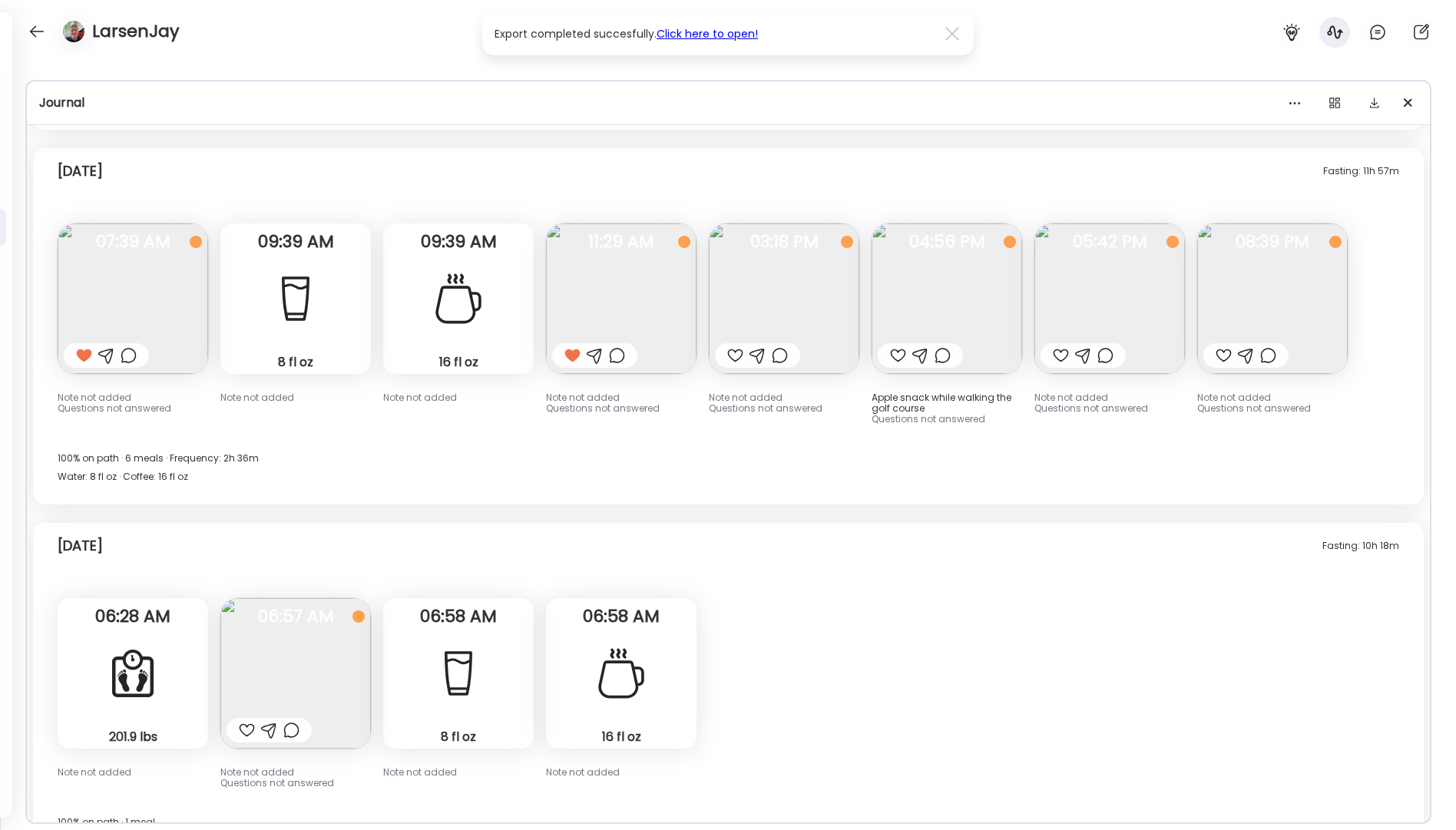
scroll to position [12491, 0]
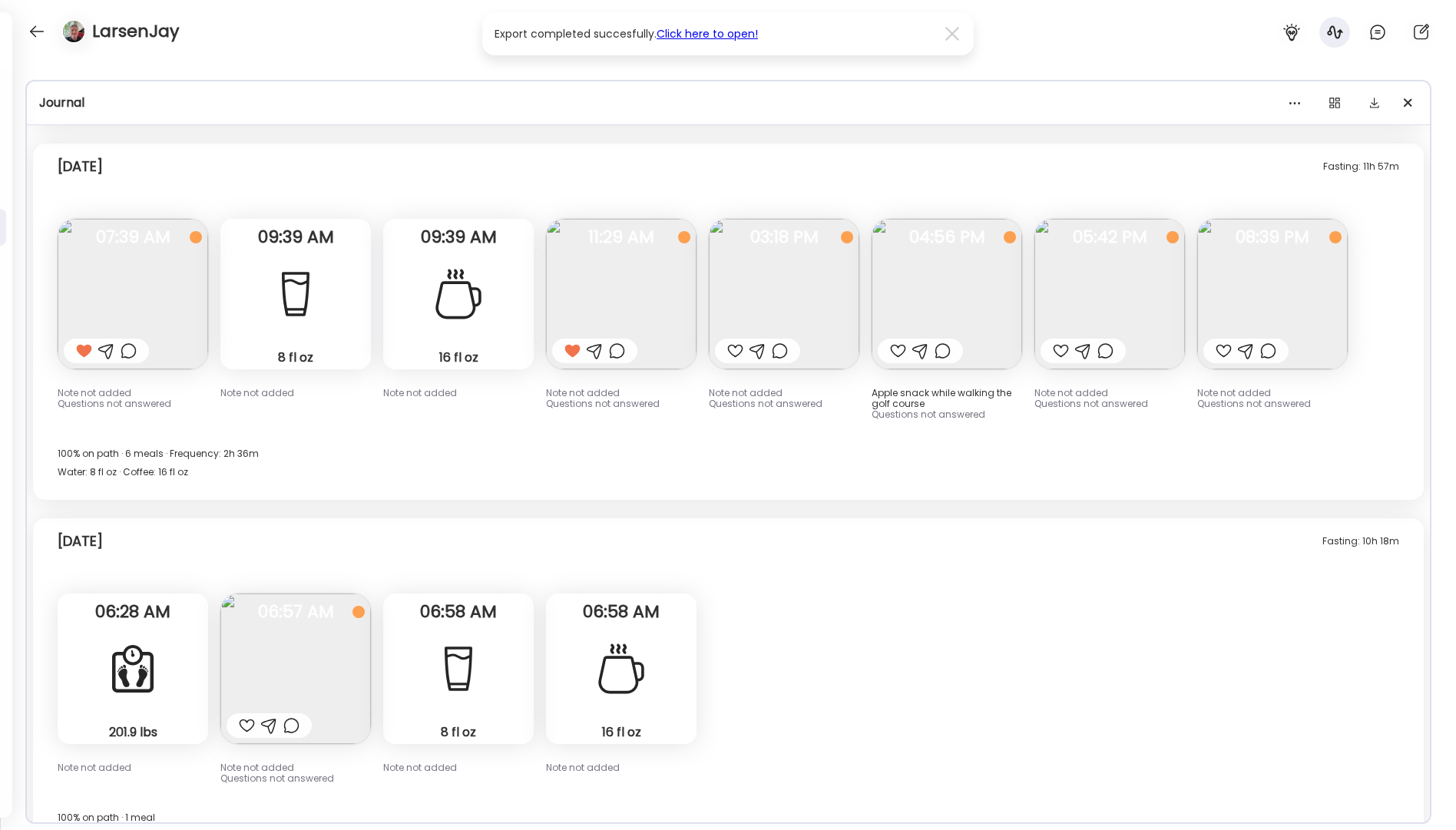
click at [968, 283] on img at bounding box center [1272, 293] width 150 height 150
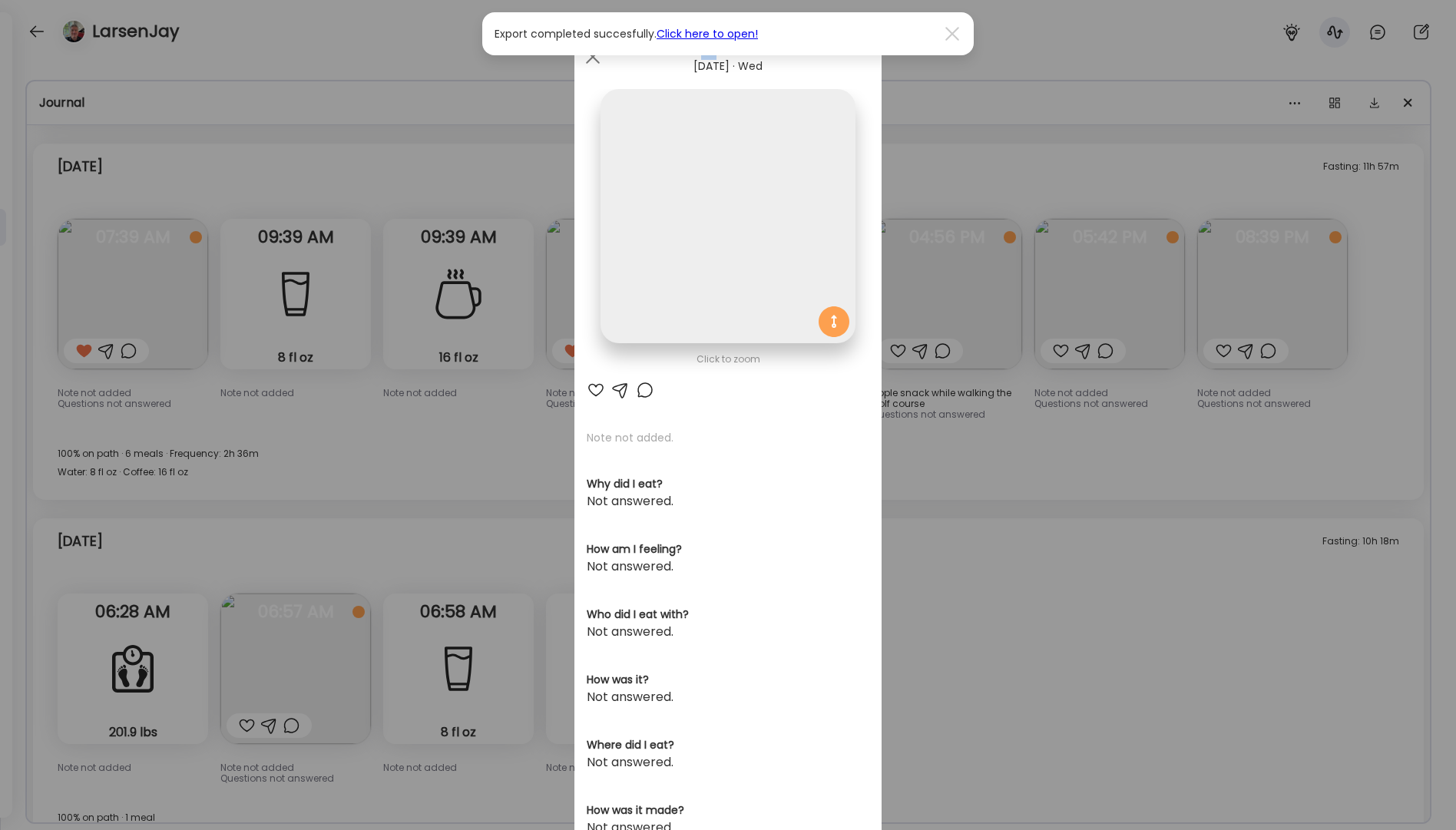
click at [968, 283] on div "Ate Coach Dashboard Wahoo! It’s official Take a moment to set up your Coach Pro…" at bounding box center [728, 415] width 1456 height 830
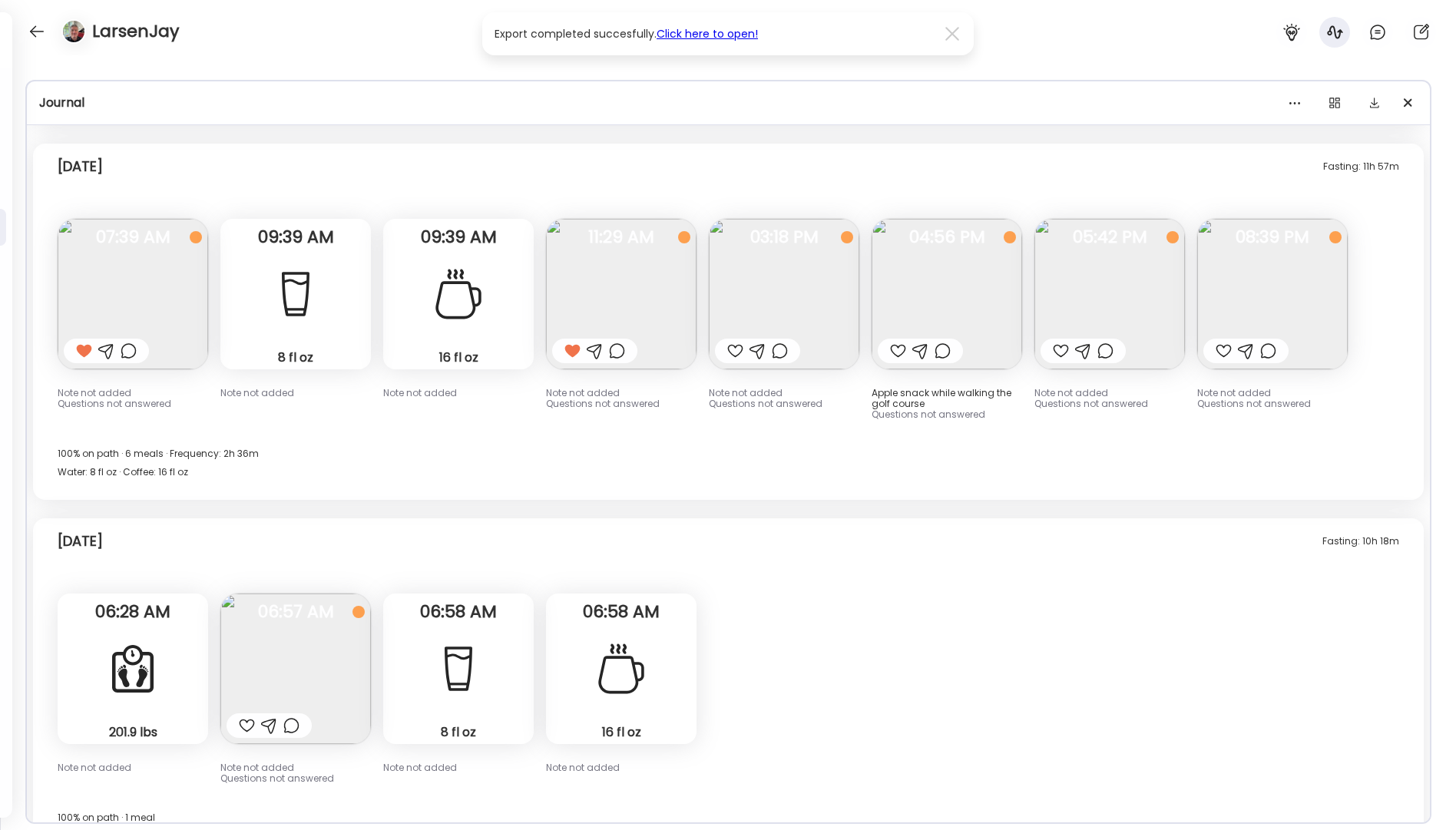
click at [968, 283] on img at bounding box center [1272, 293] width 150 height 150
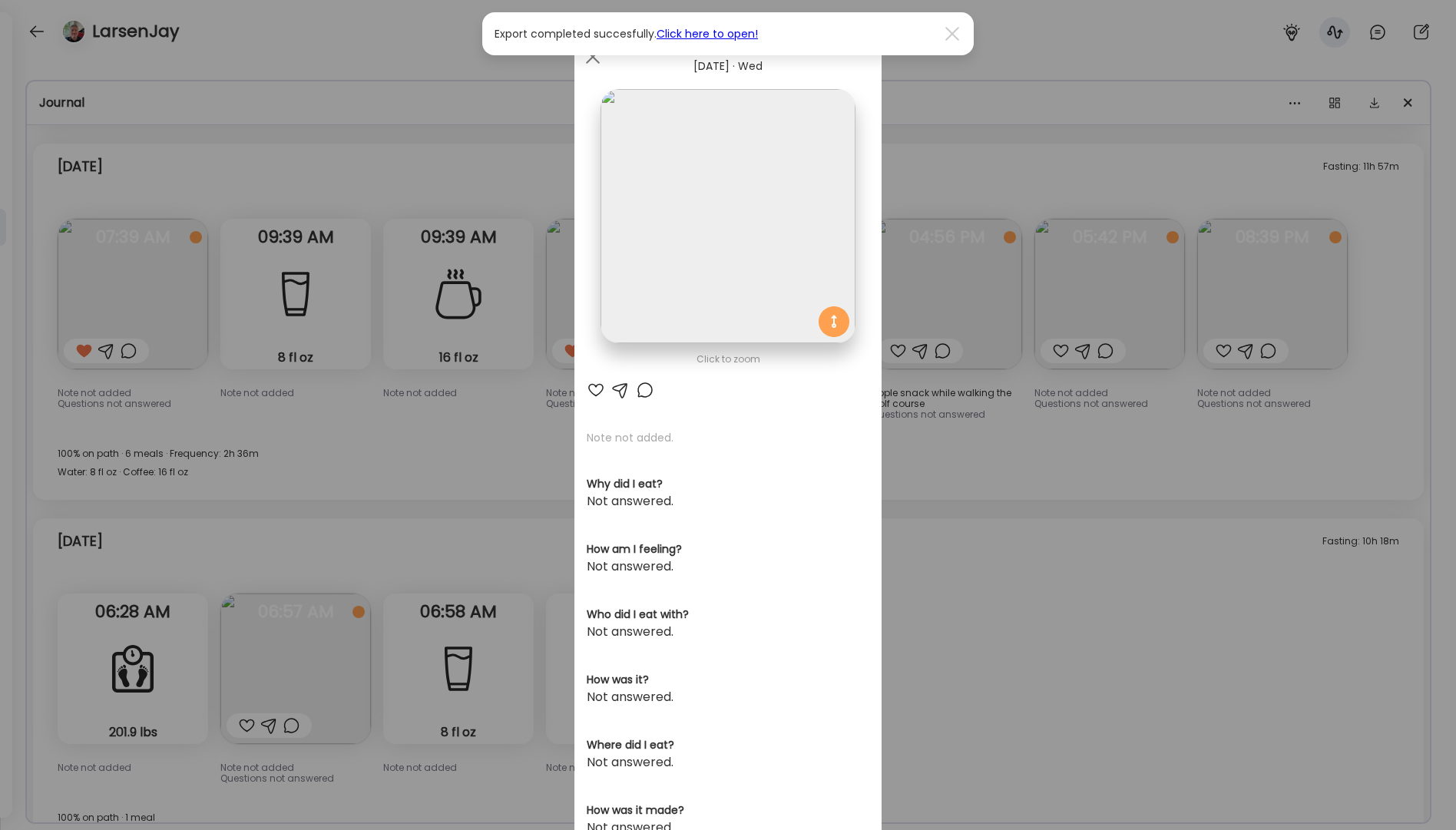
click at [744, 185] on img at bounding box center [727, 216] width 254 height 254
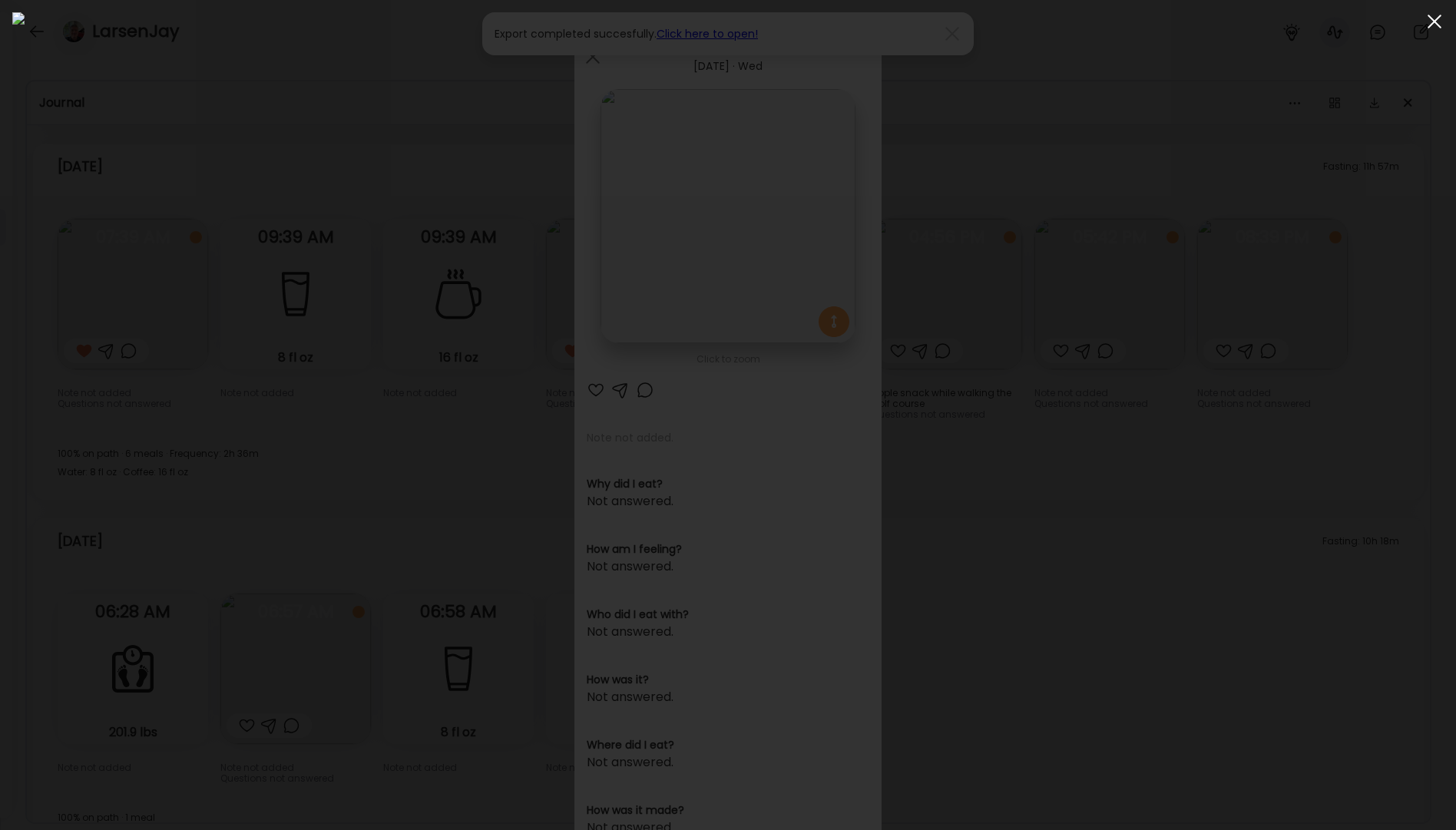
click at [968, 21] on div at bounding box center [1434, 22] width 31 height 31
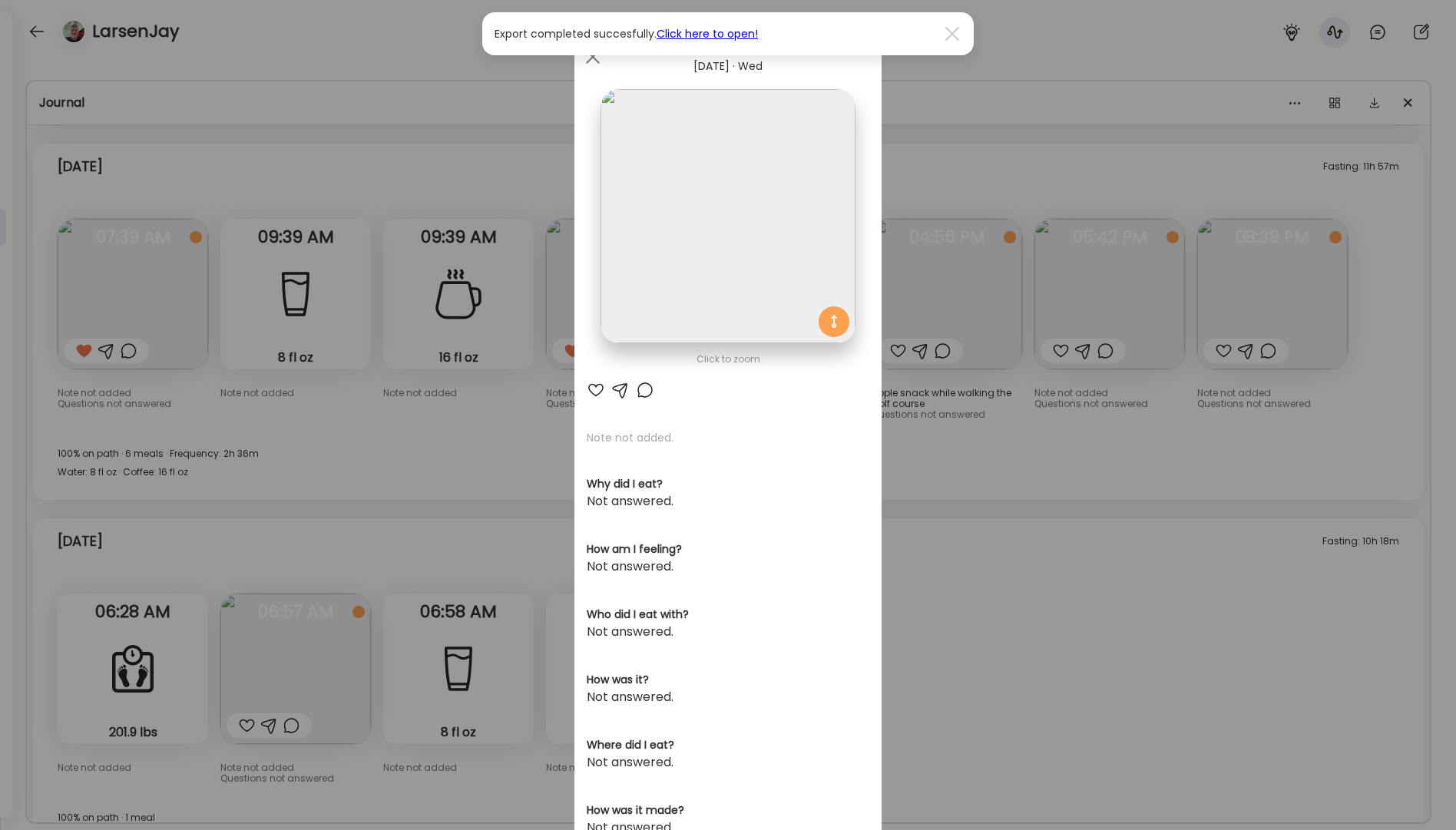
click at [959, 34] on div at bounding box center [953, 34] width 31 height 31
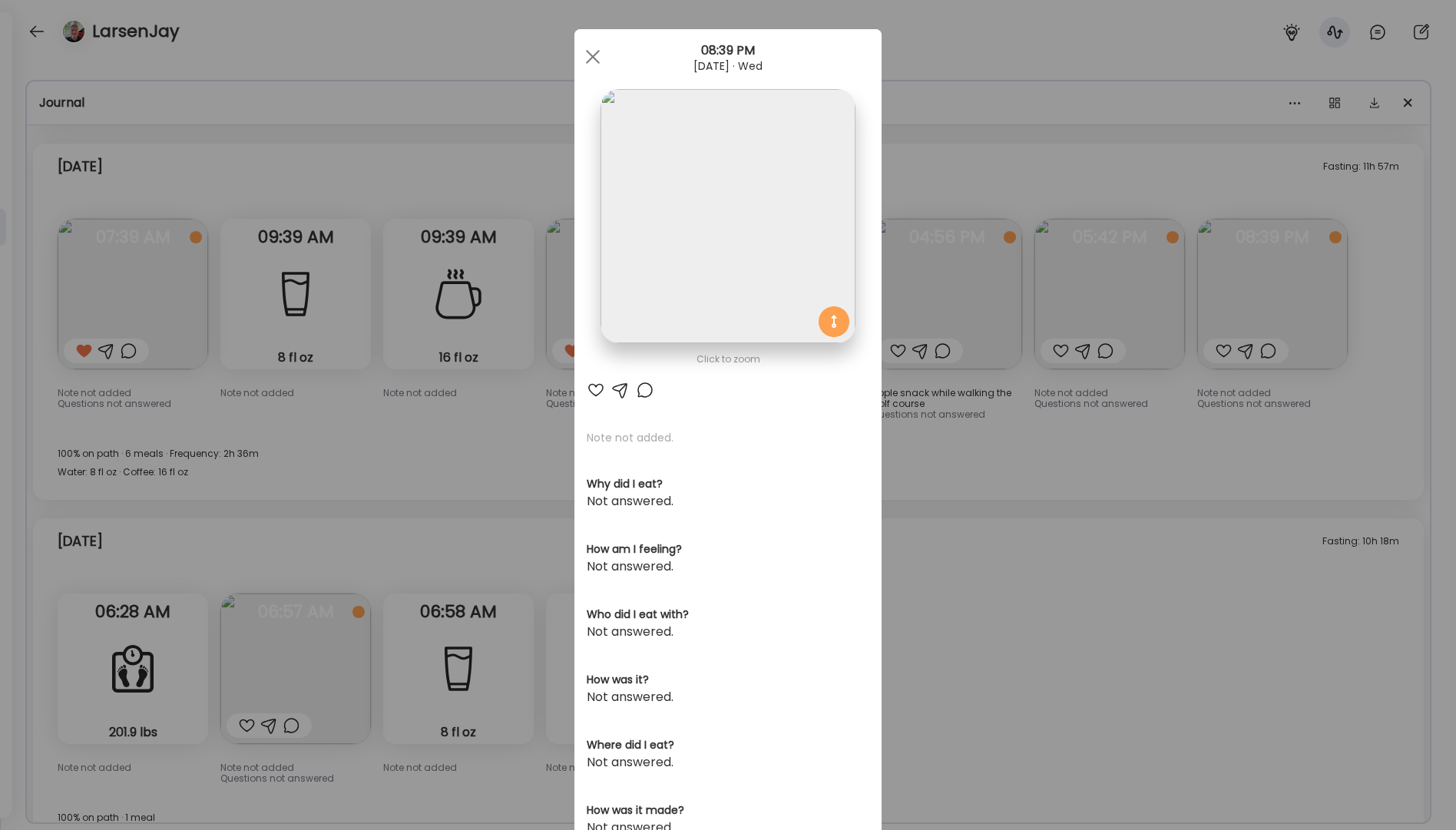
click at [585, 58] on div at bounding box center [593, 57] width 31 height 31
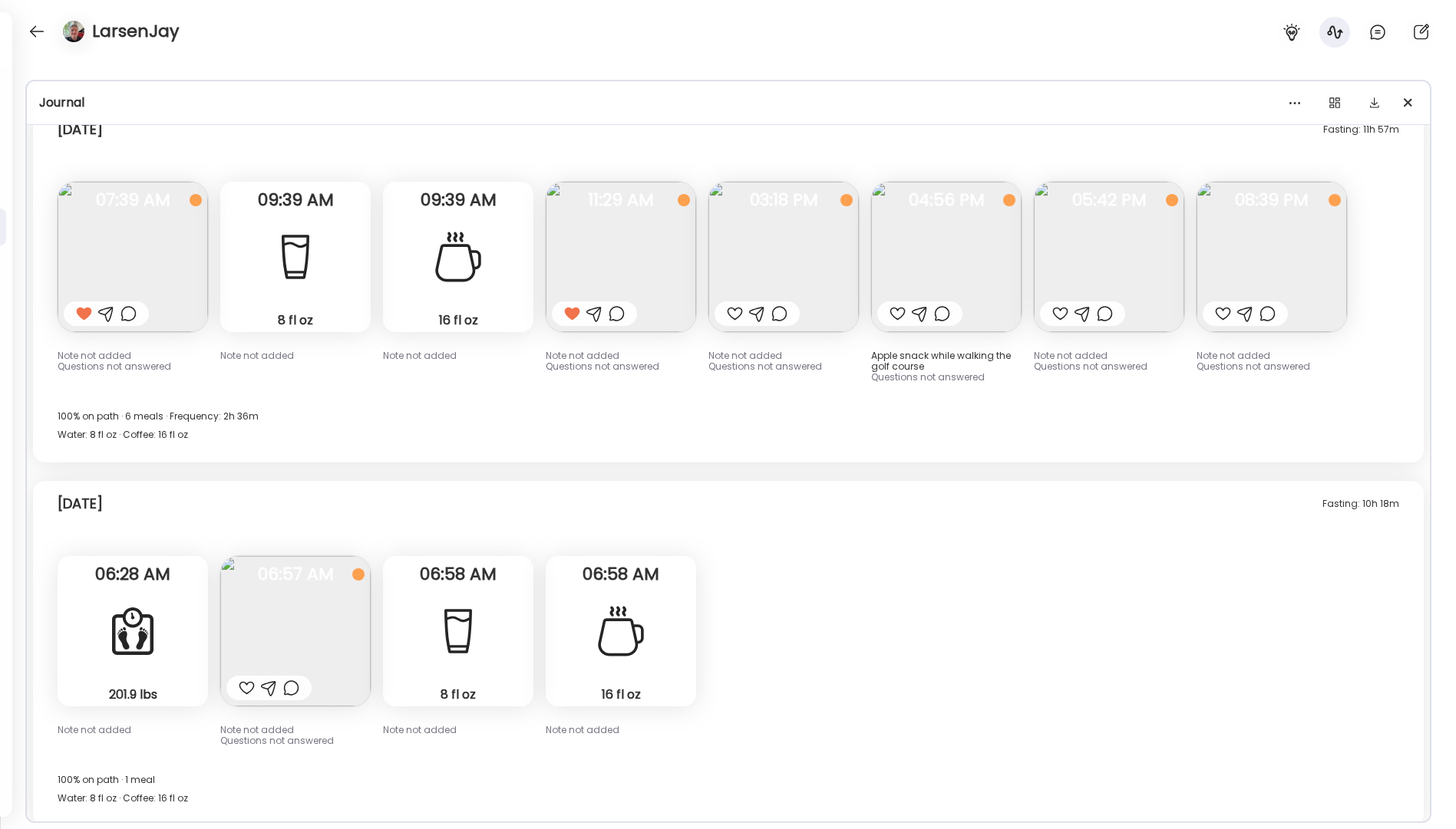
scroll to position [12524, 0]
